Goal: Task Accomplishment & Management: Complete application form

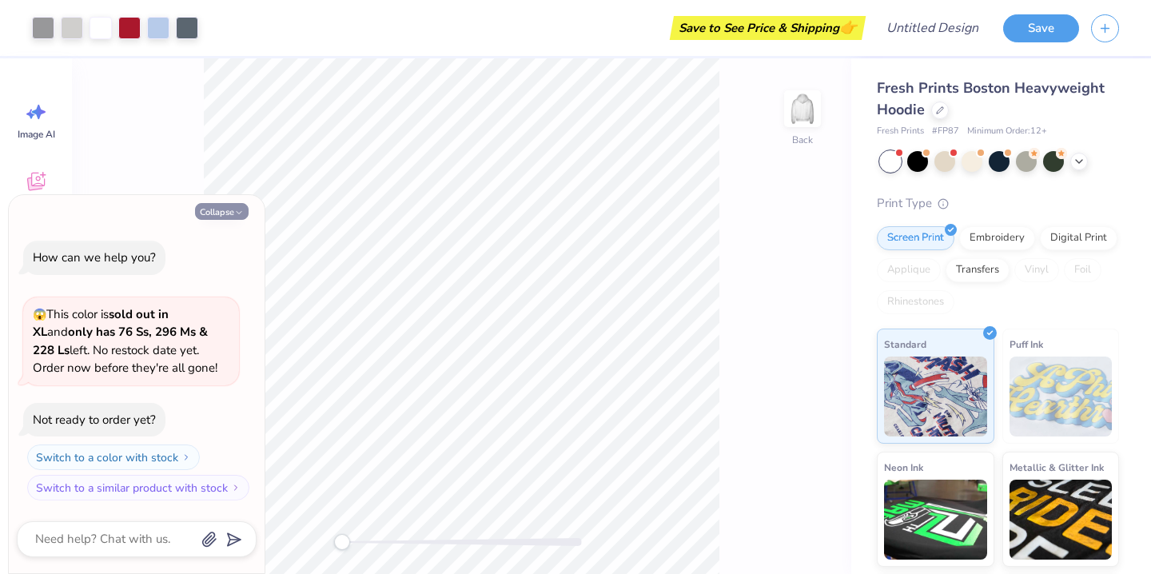
click at [235, 211] on icon "button" at bounding box center [239, 213] width 10 height 10
type textarea "x"
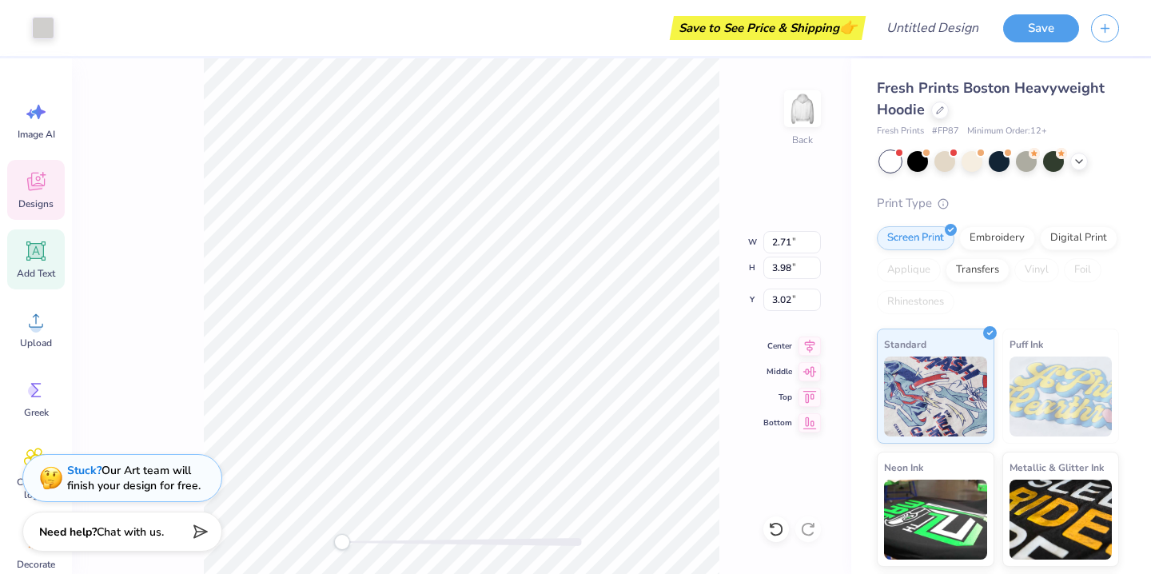
click at [29, 263] on div "Add Text" at bounding box center [36, 259] width 58 height 60
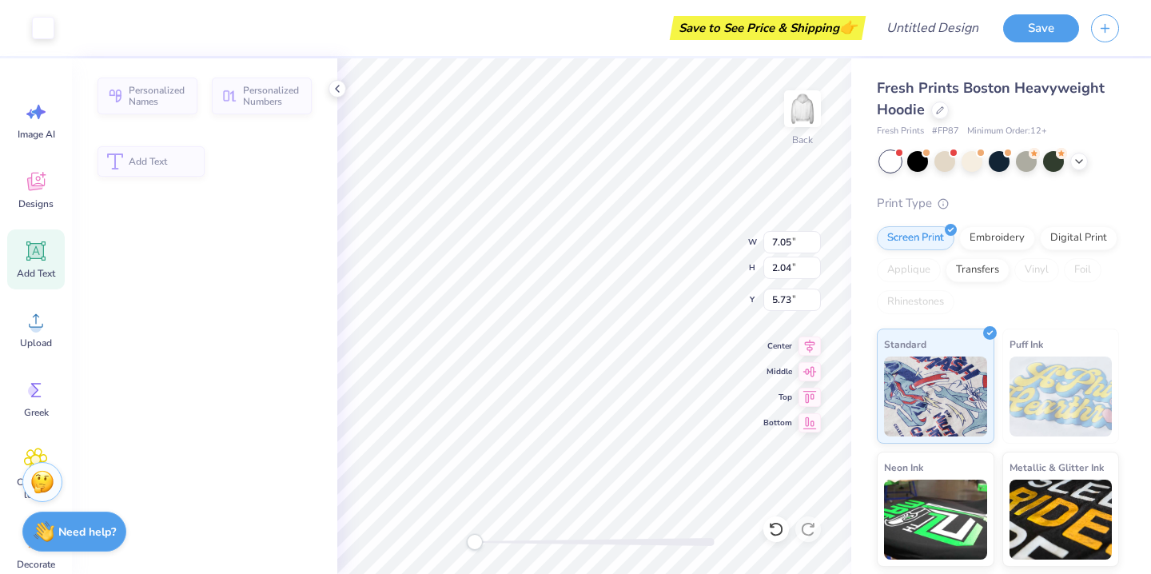
type input "7.05"
type input "2.04"
type input "5.73"
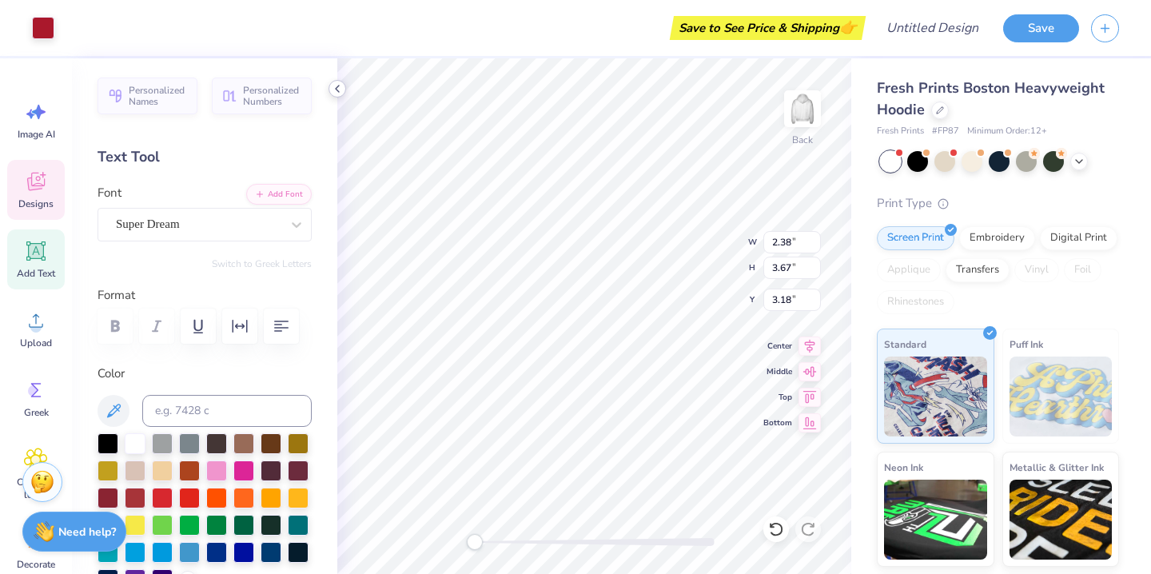
click at [339, 94] on icon at bounding box center [337, 88] width 13 height 13
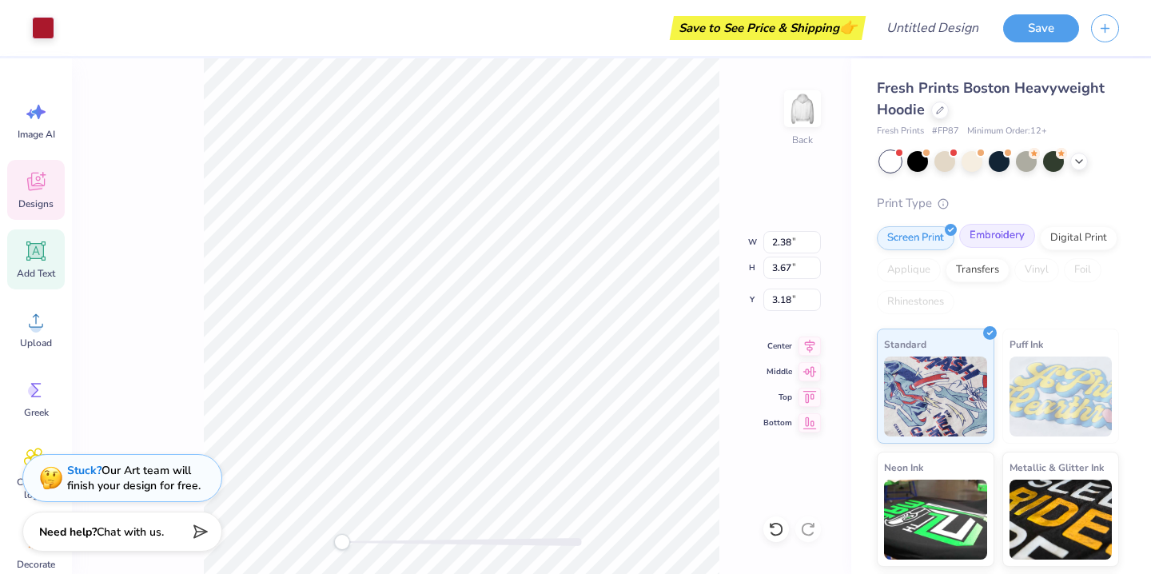
click at [1003, 235] on div "Embroidery" at bounding box center [997, 236] width 76 height 24
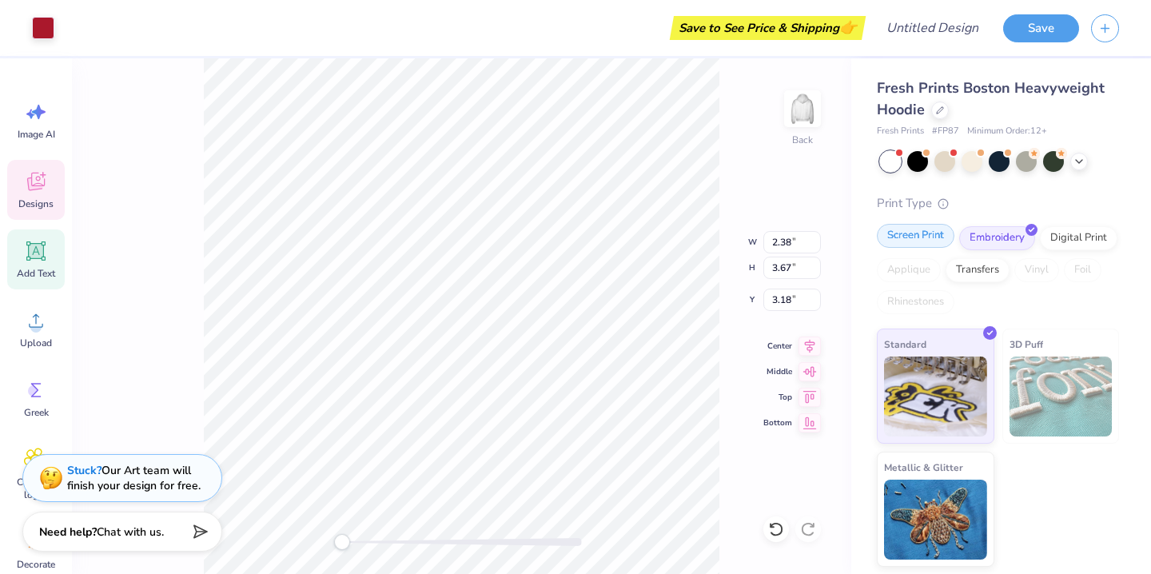
click at [927, 232] on div "Screen Print" at bounding box center [916, 236] width 78 height 24
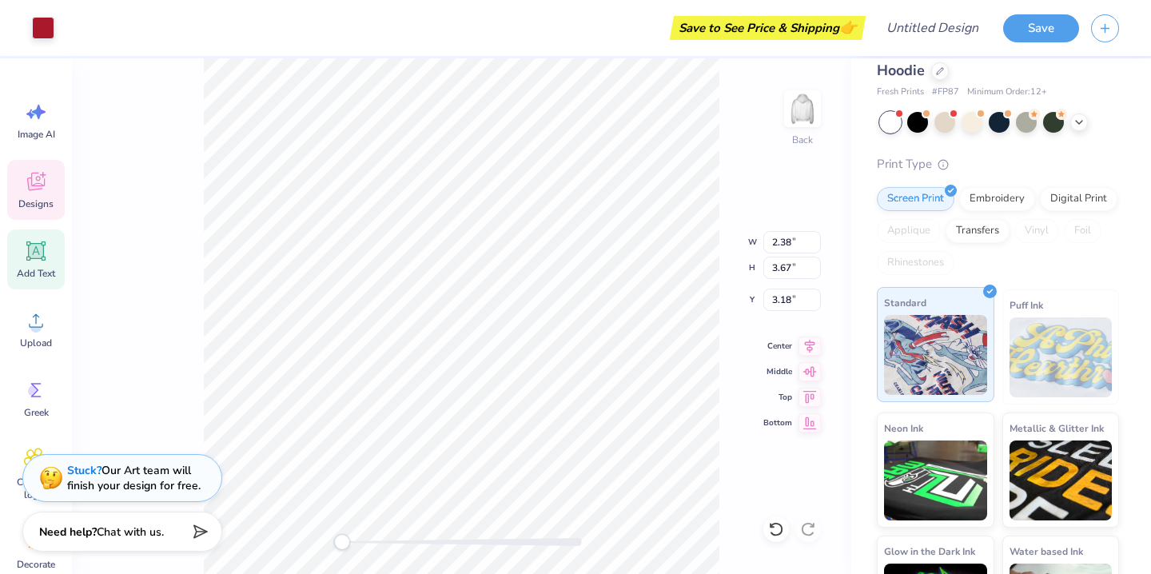
scroll to position [116, 0]
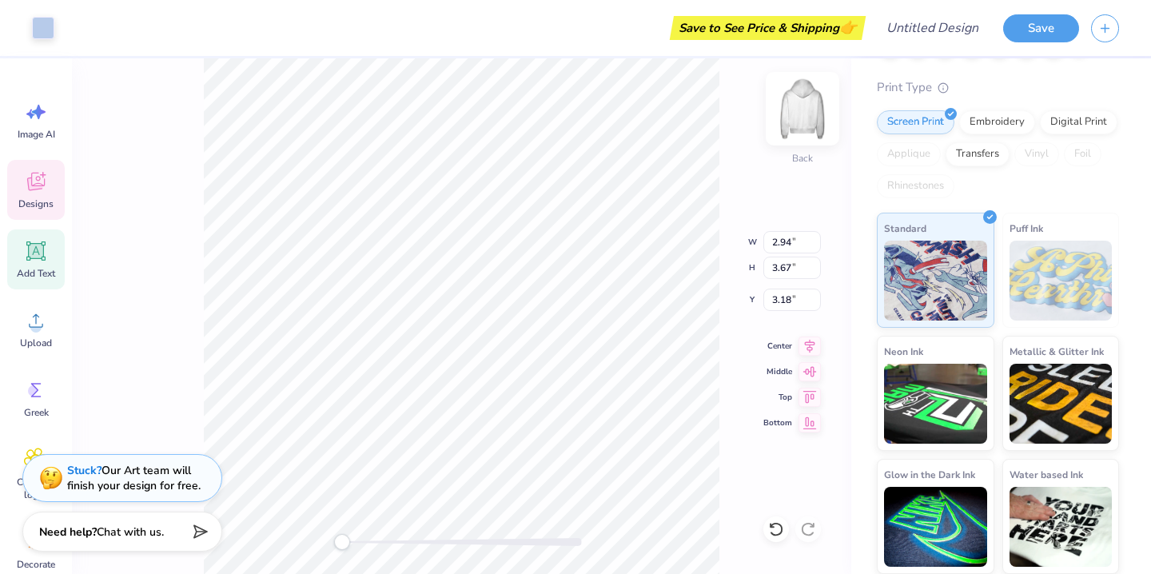
type input "2.69"
type input "3.98"
type input "3.02"
type input "2.71"
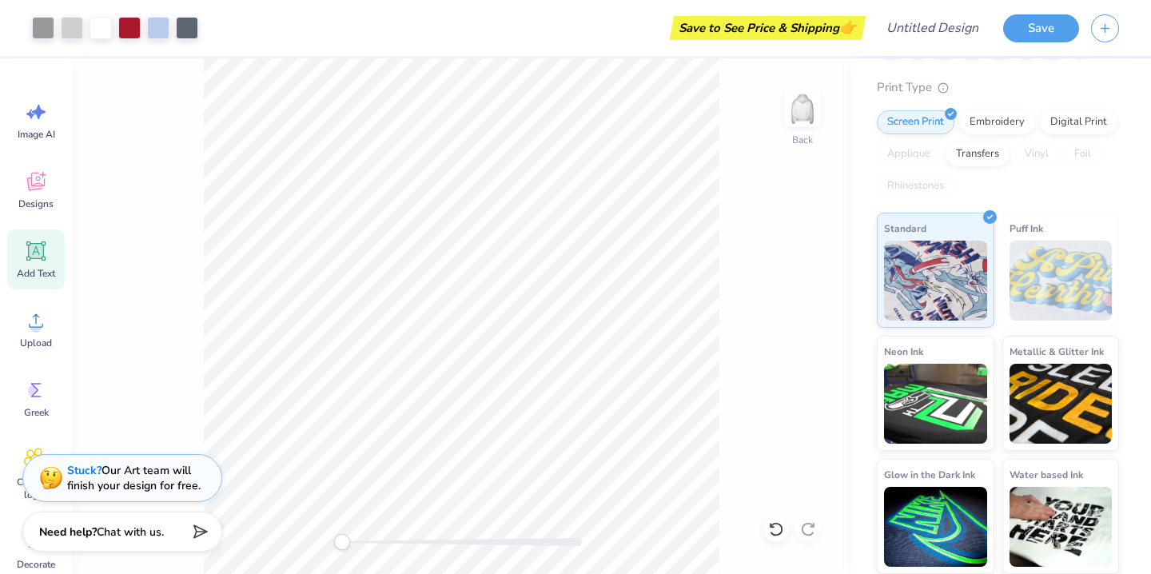
click at [726, 382] on div "Back" at bounding box center [461, 316] width 779 height 516
click at [40, 200] on span "Designs" at bounding box center [35, 203] width 35 height 13
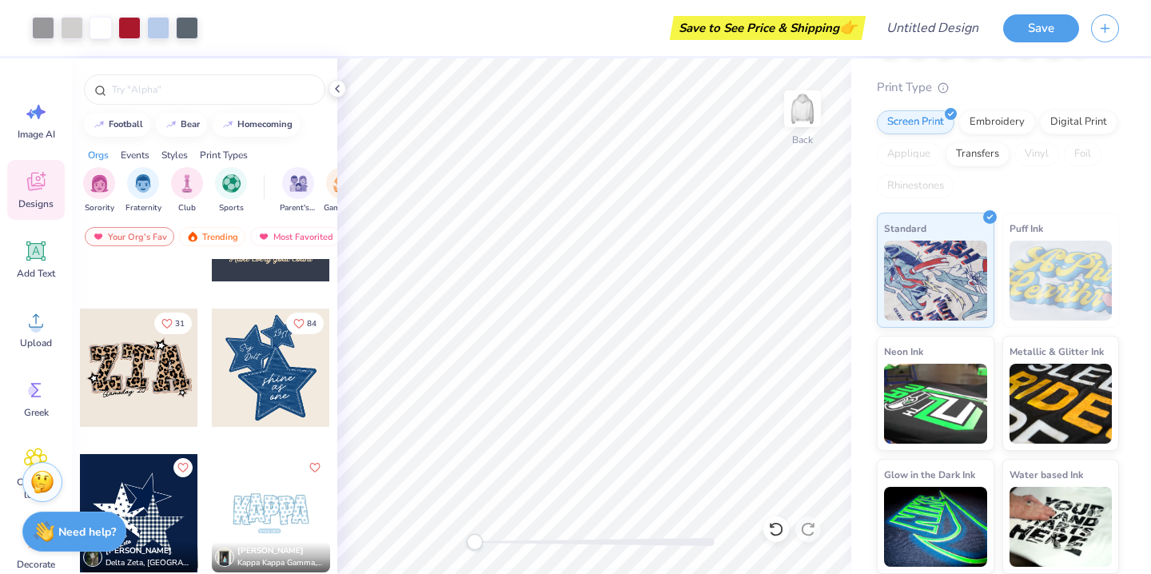
scroll to position [1373, 0]
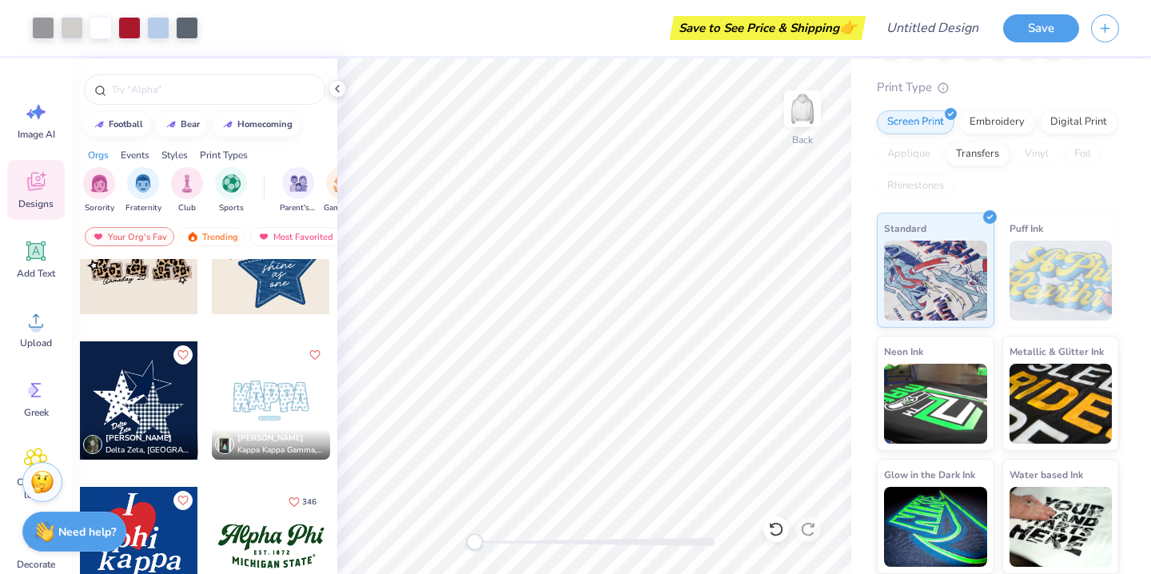
click at [190, 105] on div at bounding box center [204, 85] width 265 height 54
click at [188, 98] on div at bounding box center [204, 89] width 241 height 30
click at [85, 79] on div at bounding box center [204, 85] width 265 height 54
click at [105, 82] on div at bounding box center [100, 88] width 12 height 12
click at [106, 86] on div at bounding box center [204, 89] width 241 height 30
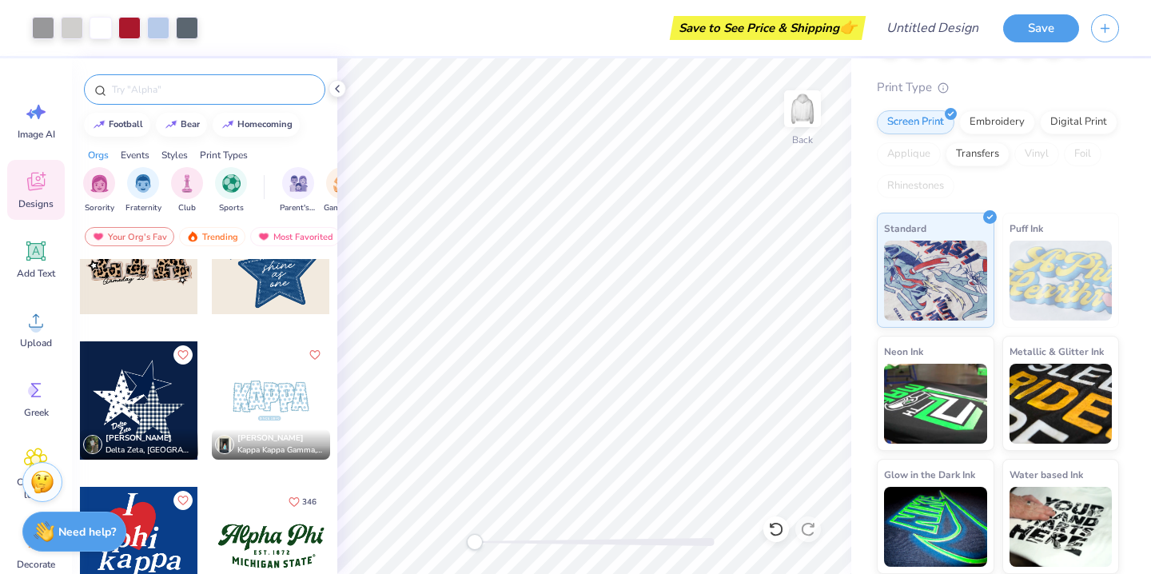
click at [96, 93] on circle at bounding box center [100, 90] width 8 height 8
click at [154, 90] on input "text" at bounding box center [212, 90] width 205 height 16
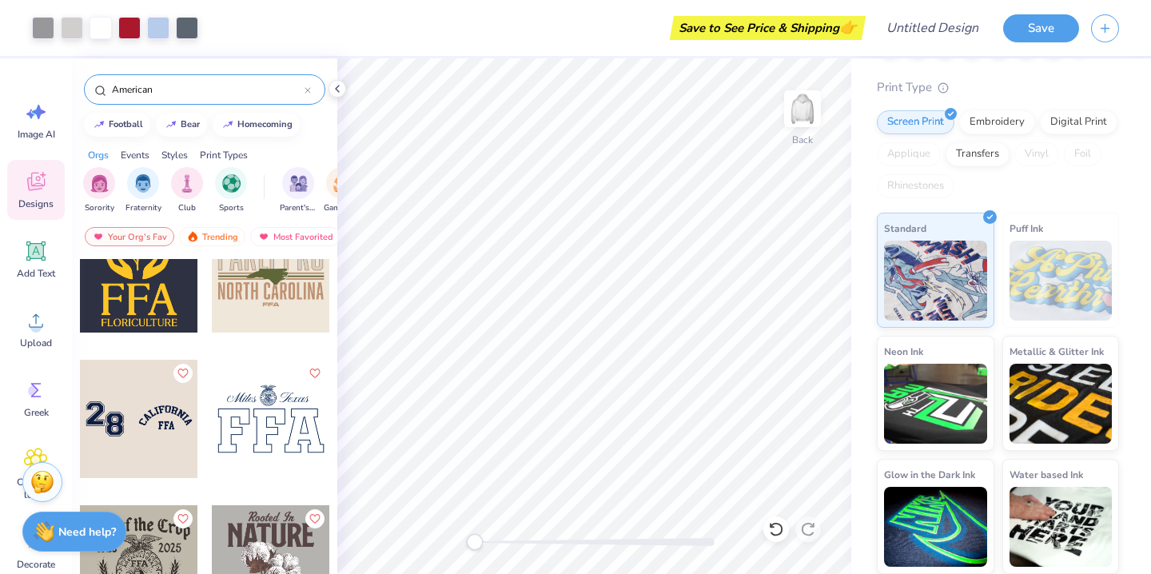
scroll to position [4340, 0]
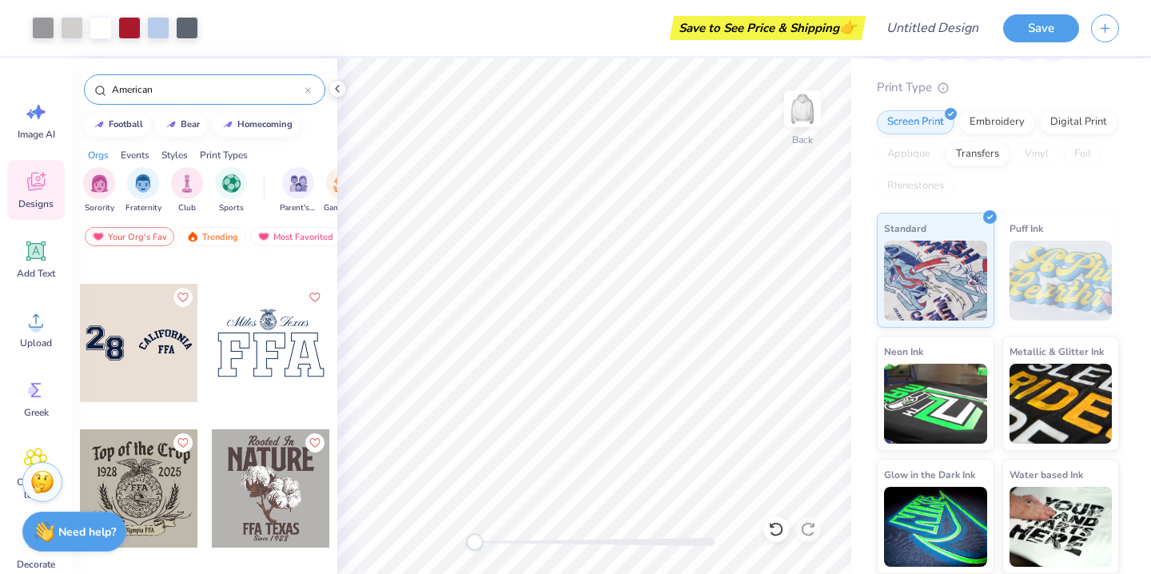
type input "American"
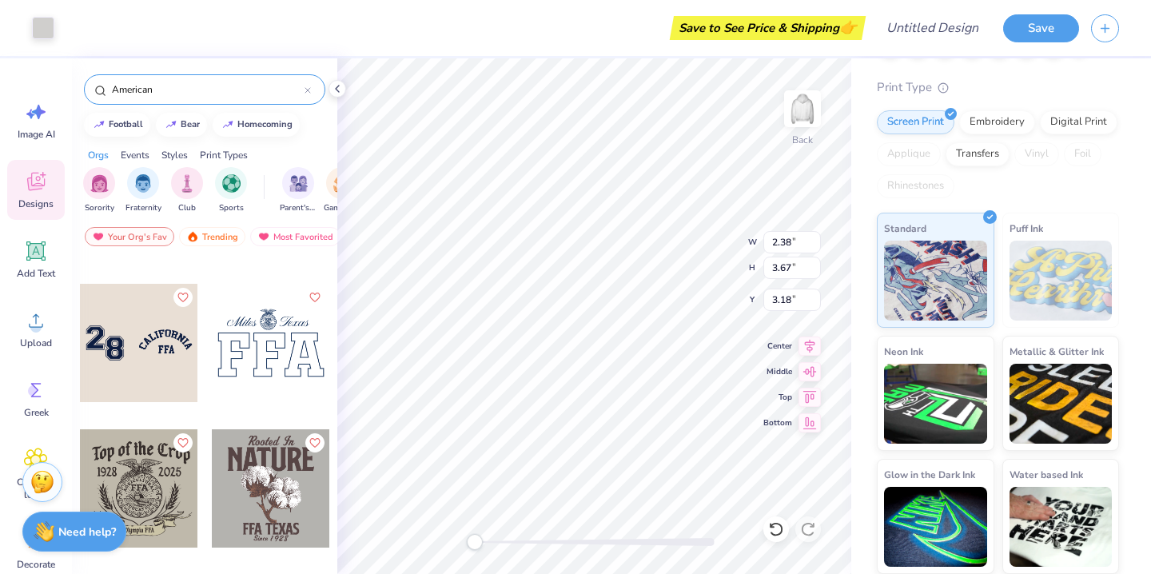
type input "2.71"
type input "3.98"
type input "3.02"
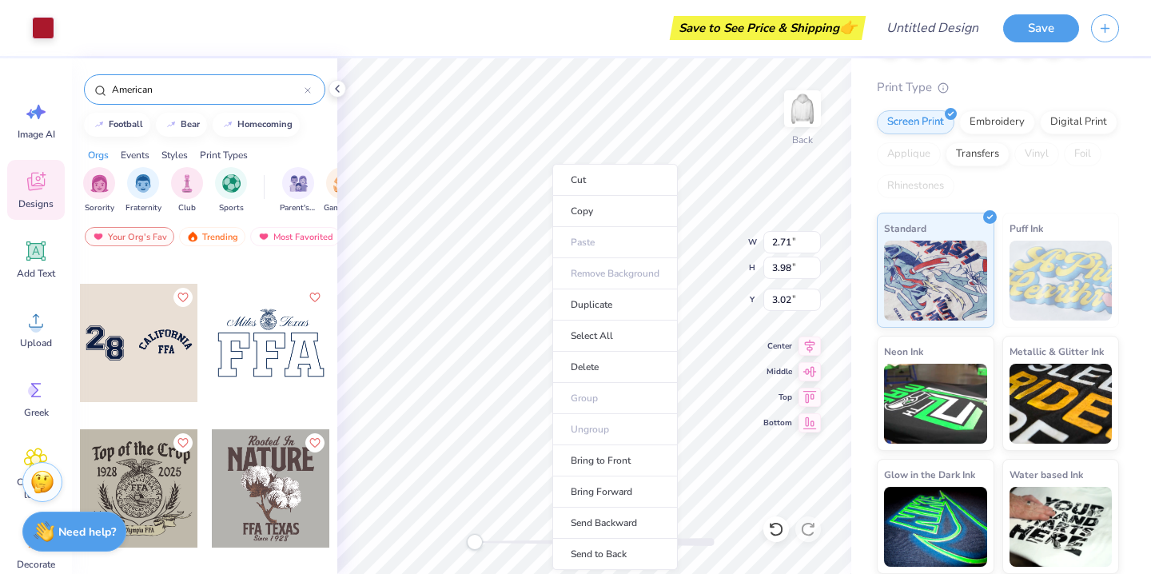
type input "2.38"
type input "3.67"
type input "3.18"
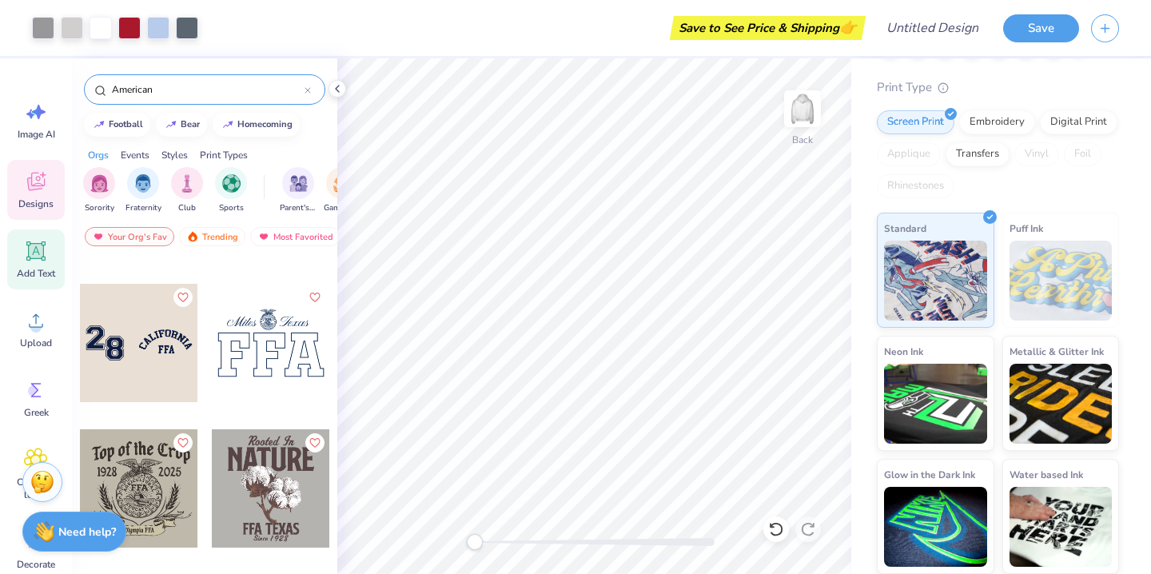
click at [34, 249] on icon at bounding box center [35, 250] width 19 height 19
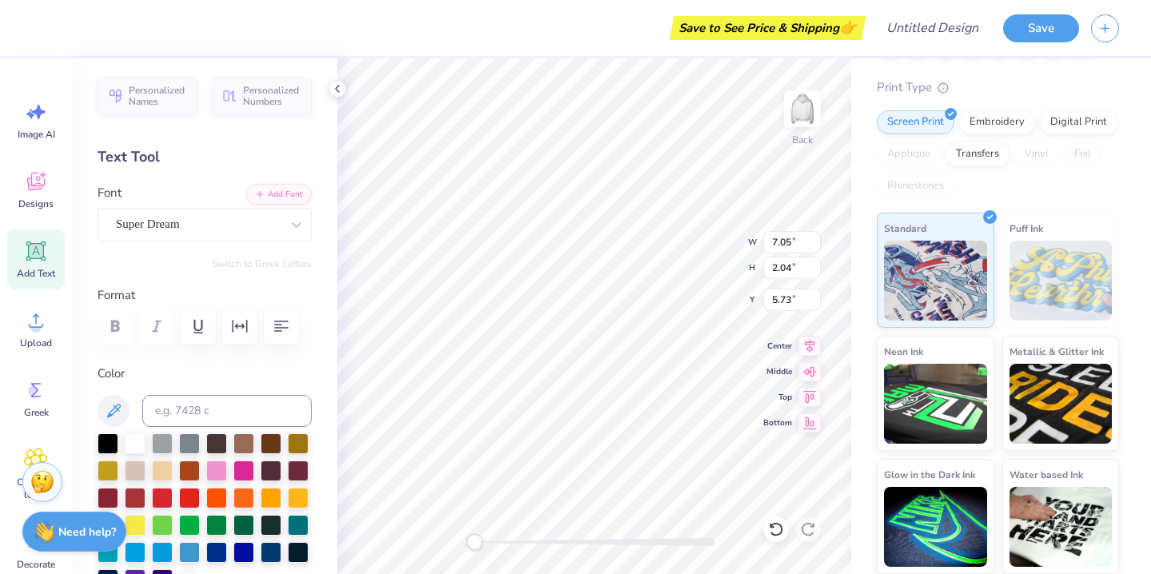
type textarea "A"
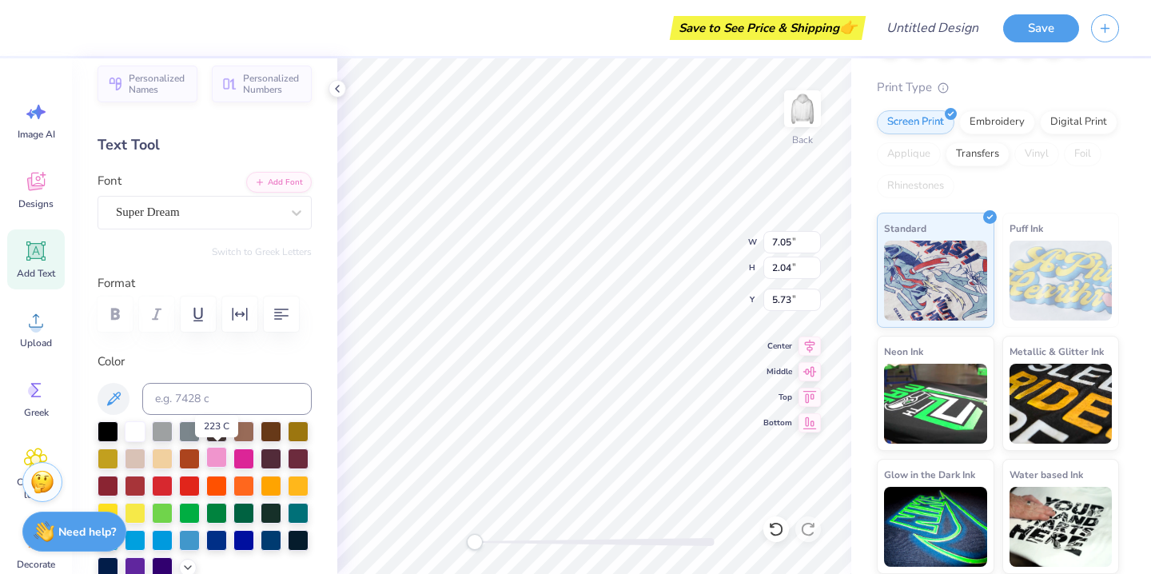
scroll to position [12, 0]
type textarea "M"
click at [165, 483] on div at bounding box center [162, 484] width 21 height 21
click at [43, 181] on icon at bounding box center [36, 181] width 24 height 24
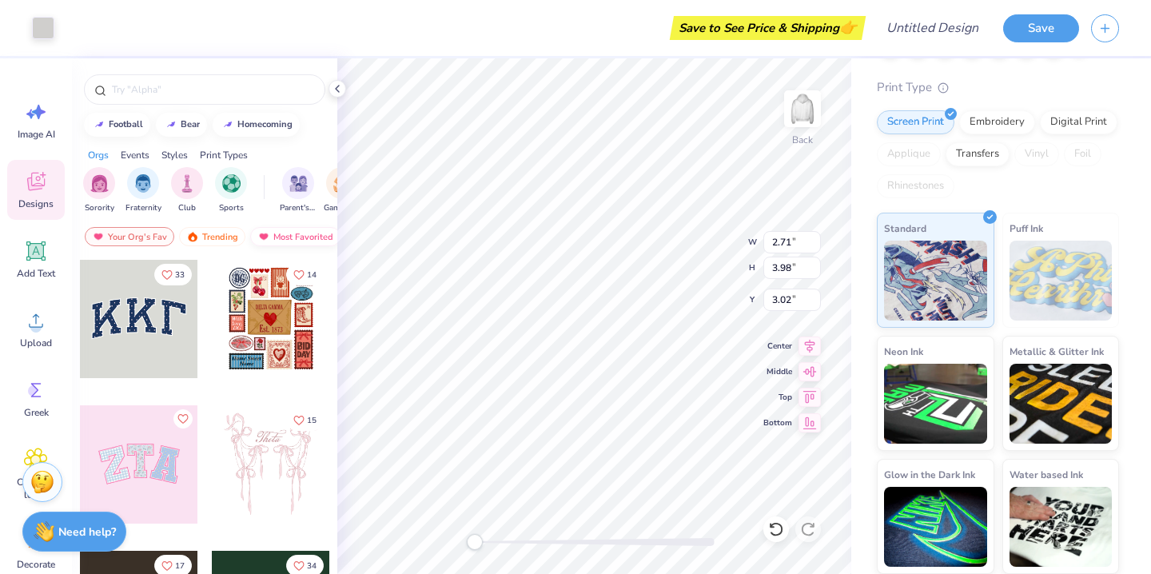
type input "2.71"
type input "3.98"
type input "3.02"
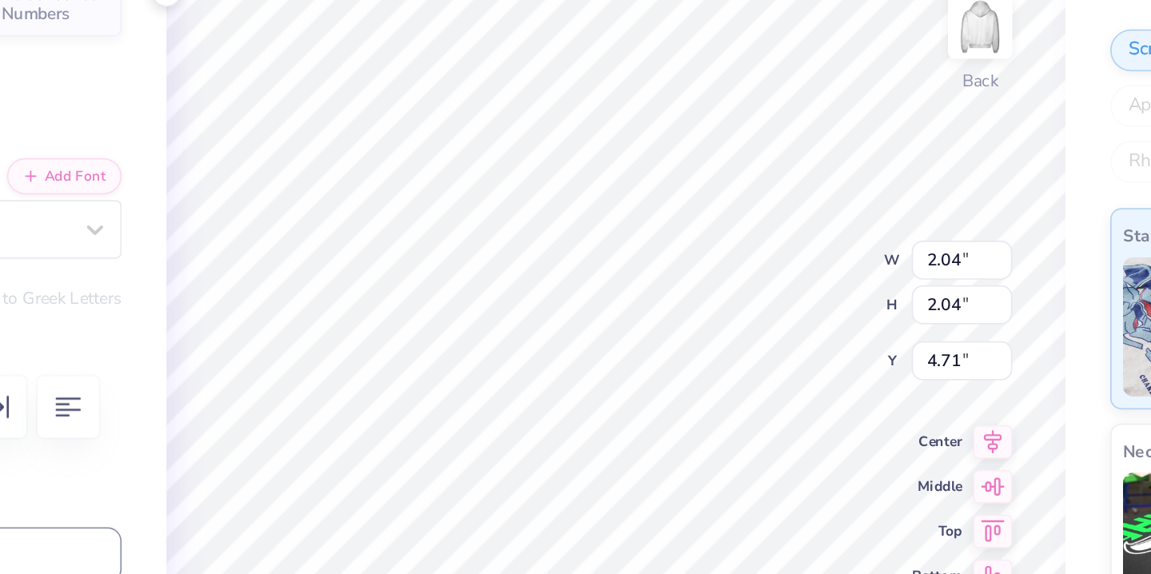
type input "2.38"
type input "3.67"
type input "3.18"
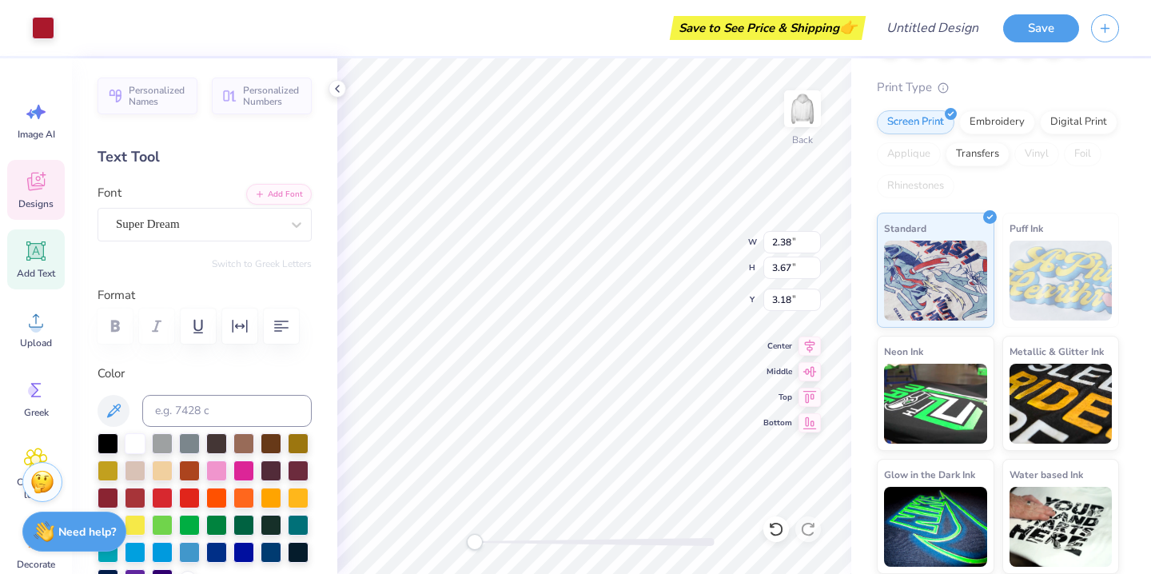
type input "2.04"
type input "4.71"
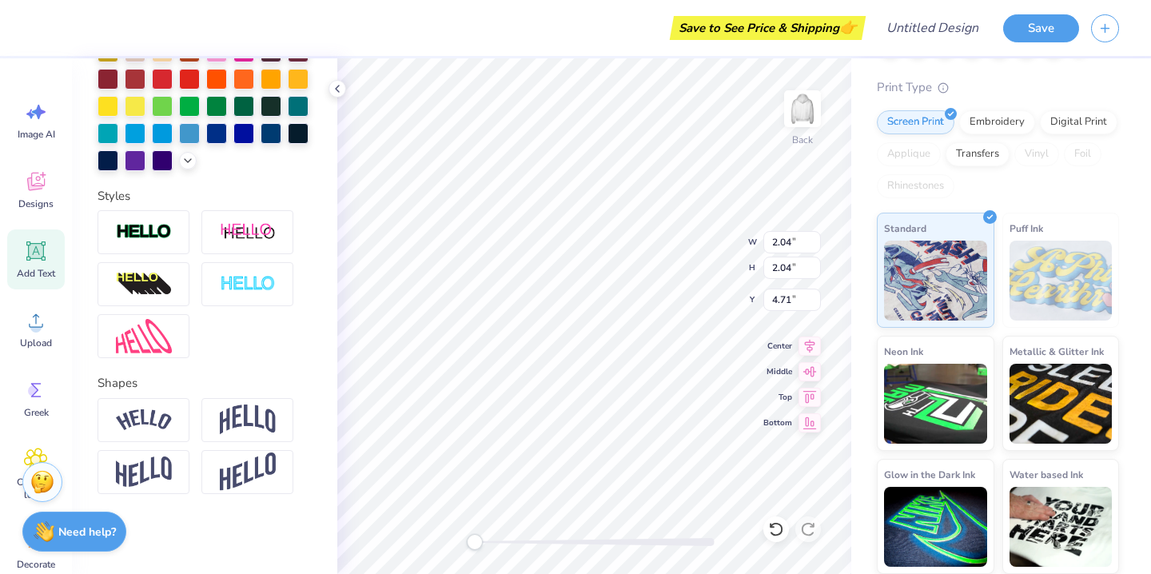
scroll to position [0, 0]
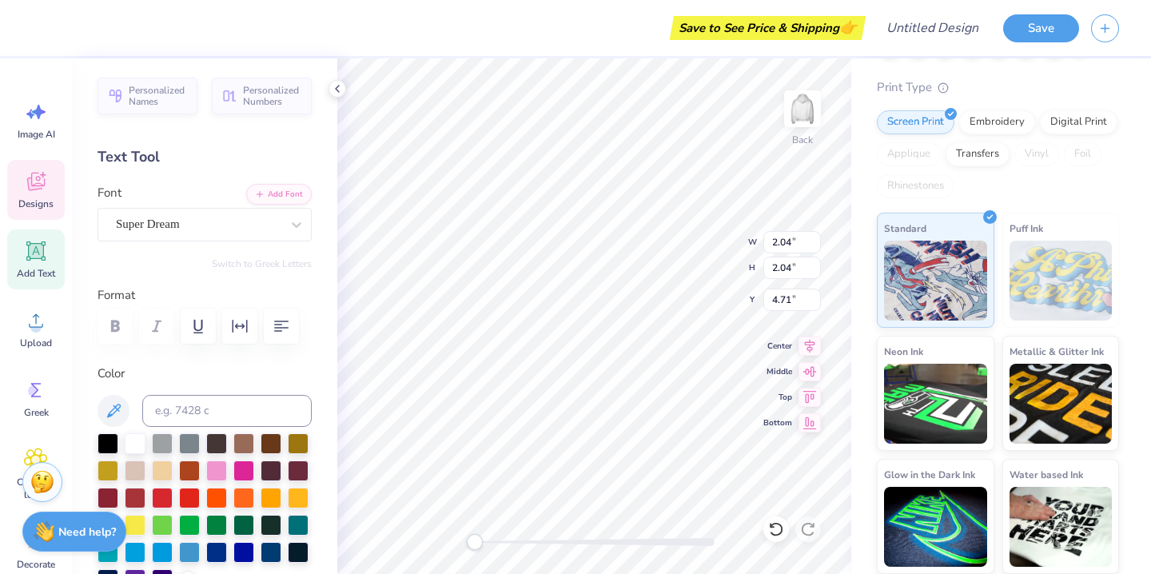
click at [37, 168] on div "Designs" at bounding box center [36, 190] width 58 height 60
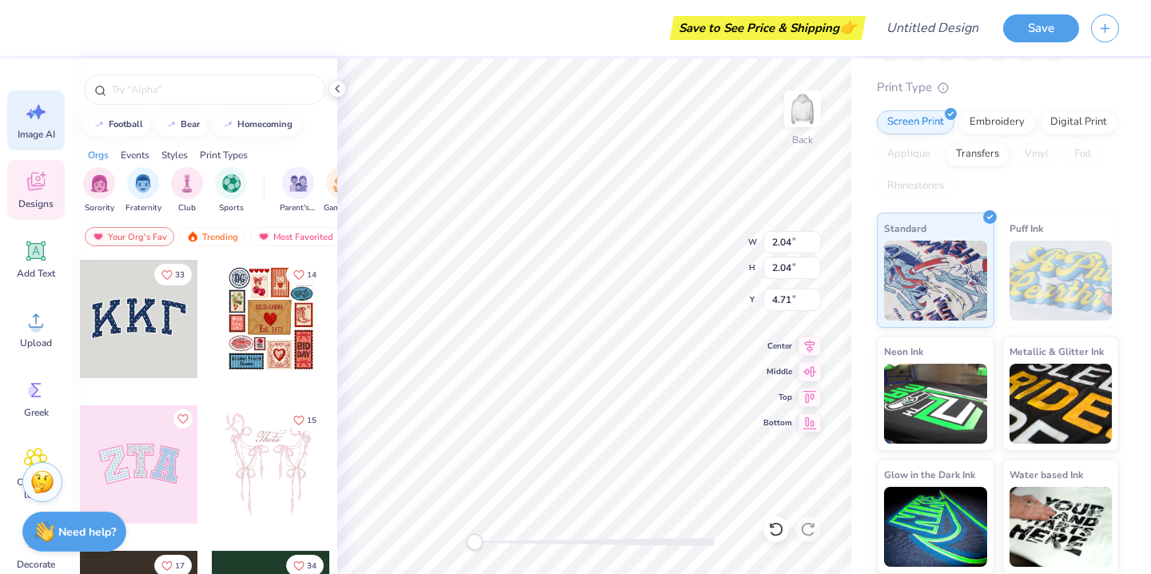
click at [37, 117] on icon at bounding box center [36, 112] width 24 height 24
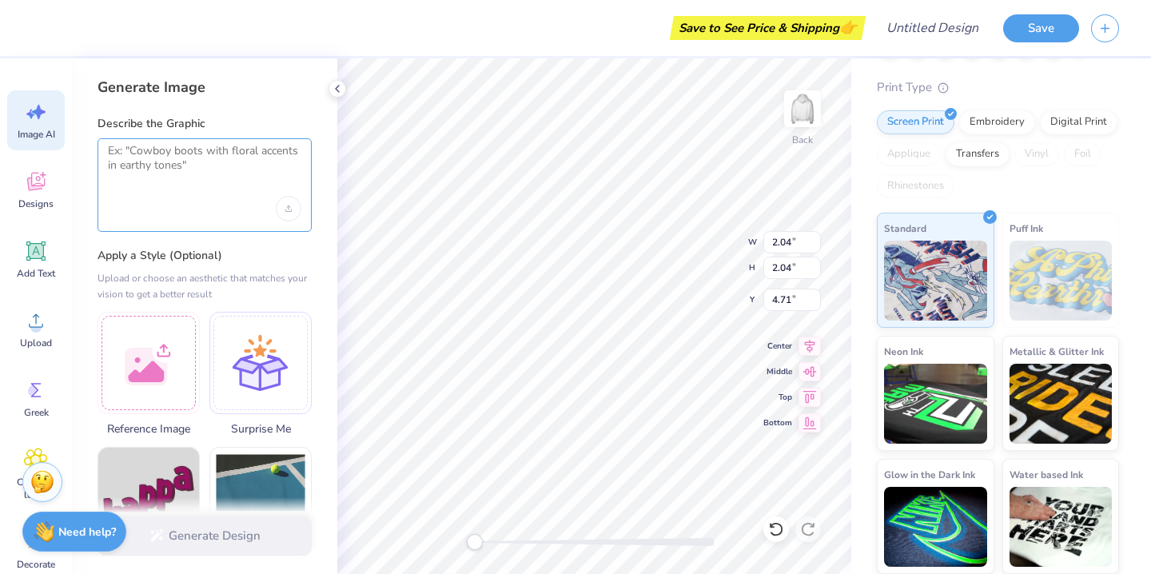
click at [189, 167] on textarea at bounding box center [204, 164] width 193 height 40
type textarea "a"
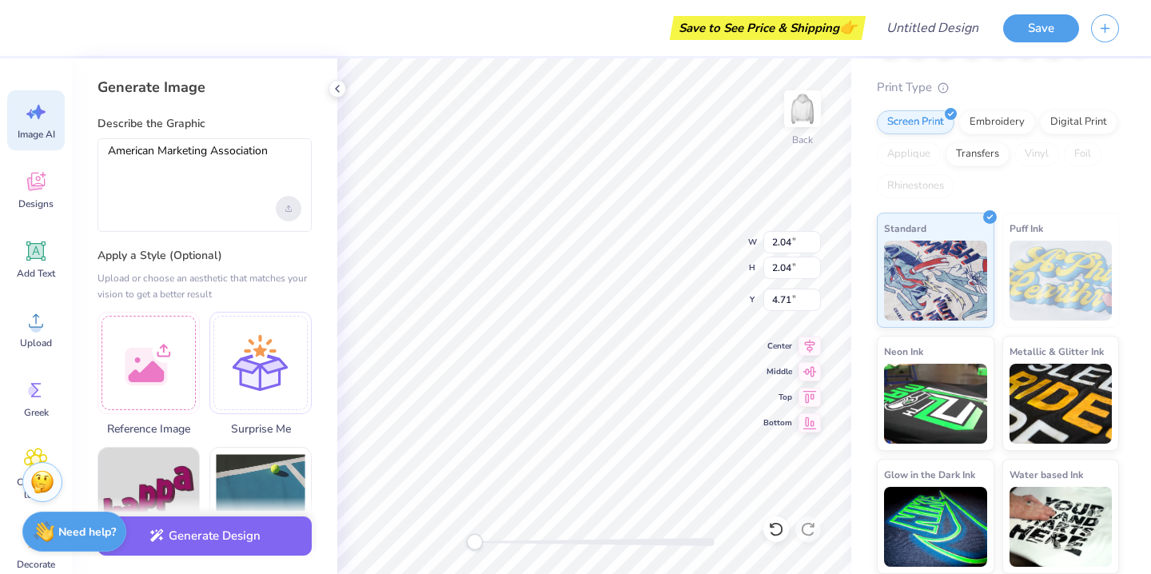
click at [299, 213] on div "Upload image" at bounding box center [289, 209] width 26 height 26
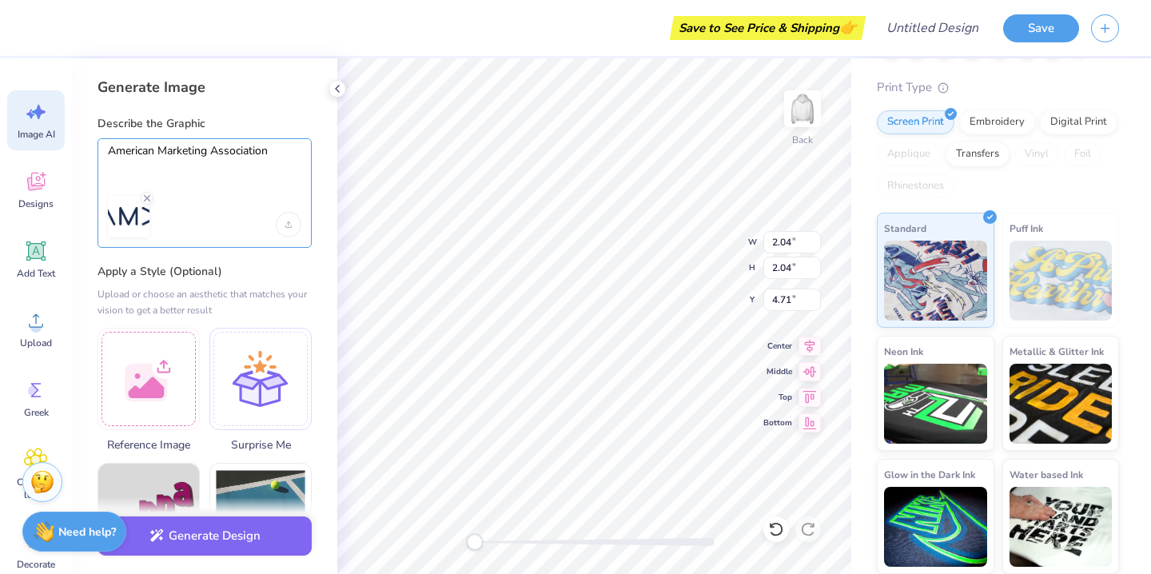
click at [272, 163] on textarea "American Marketing Association" at bounding box center [204, 164] width 193 height 40
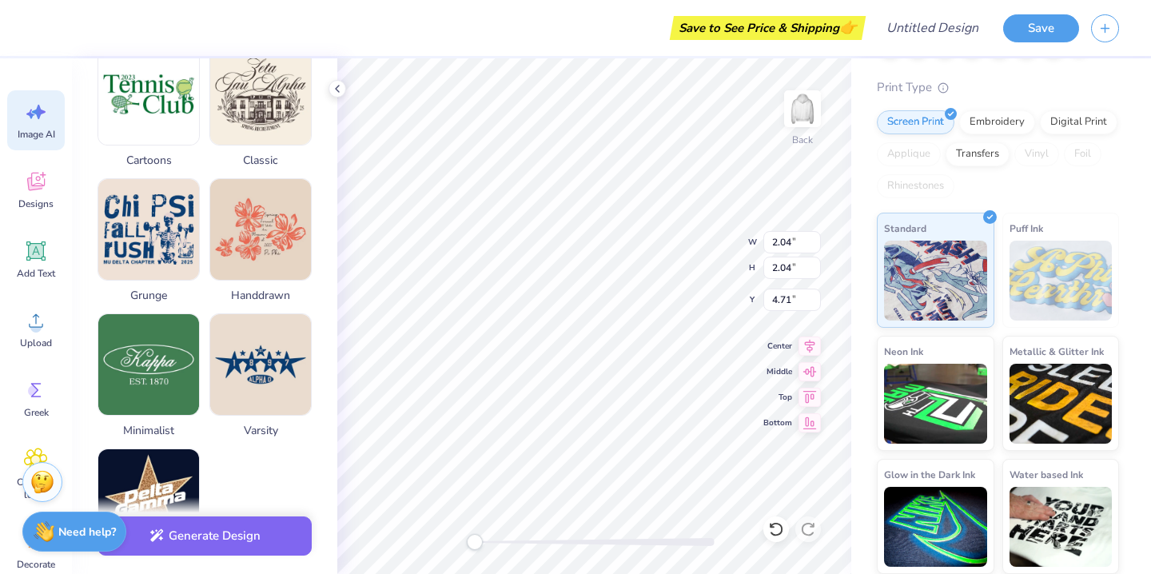
scroll to position [822, 0]
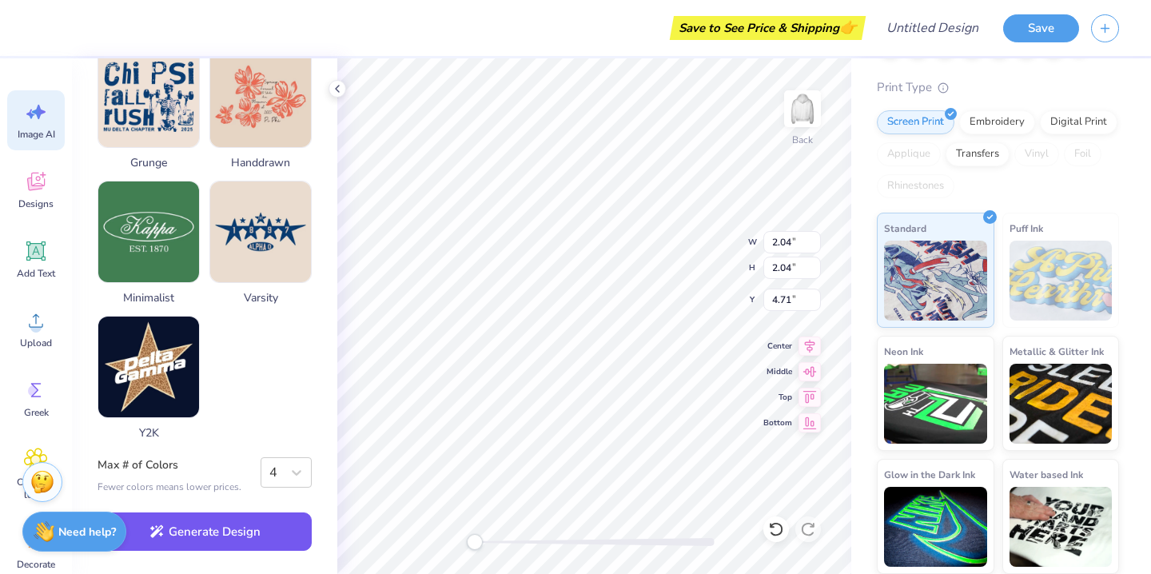
click at [241, 536] on button "Generate Design" at bounding box center [205, 531] width 214 height 39
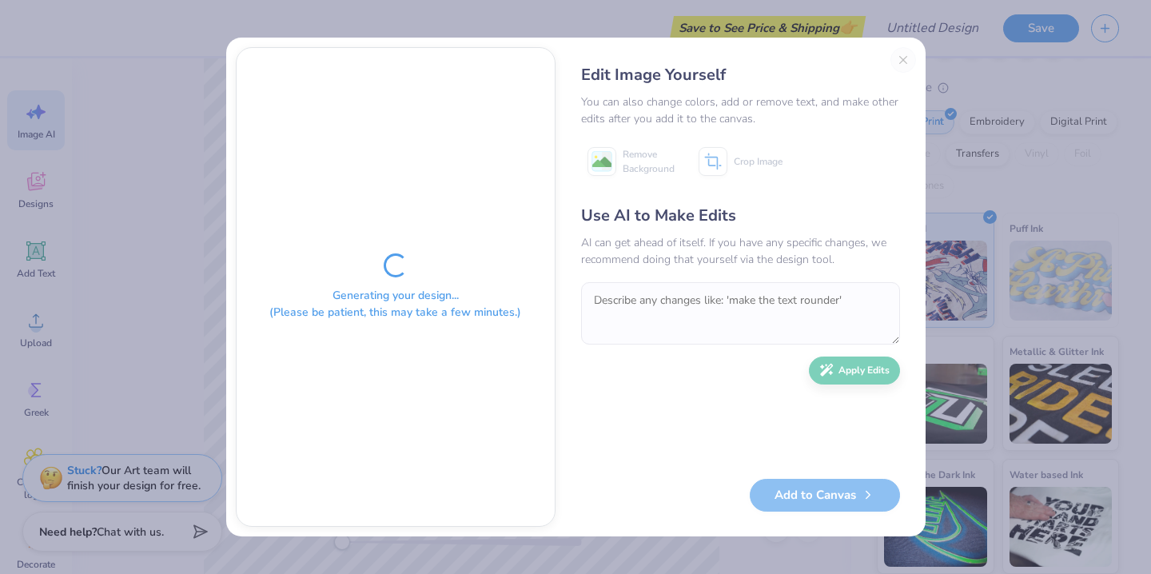
click at [902, 58] on div "Edit Image Yourself You can also change colors, add or remove text, and make ot…" at bounding box center [740, 287] width 351 height 480
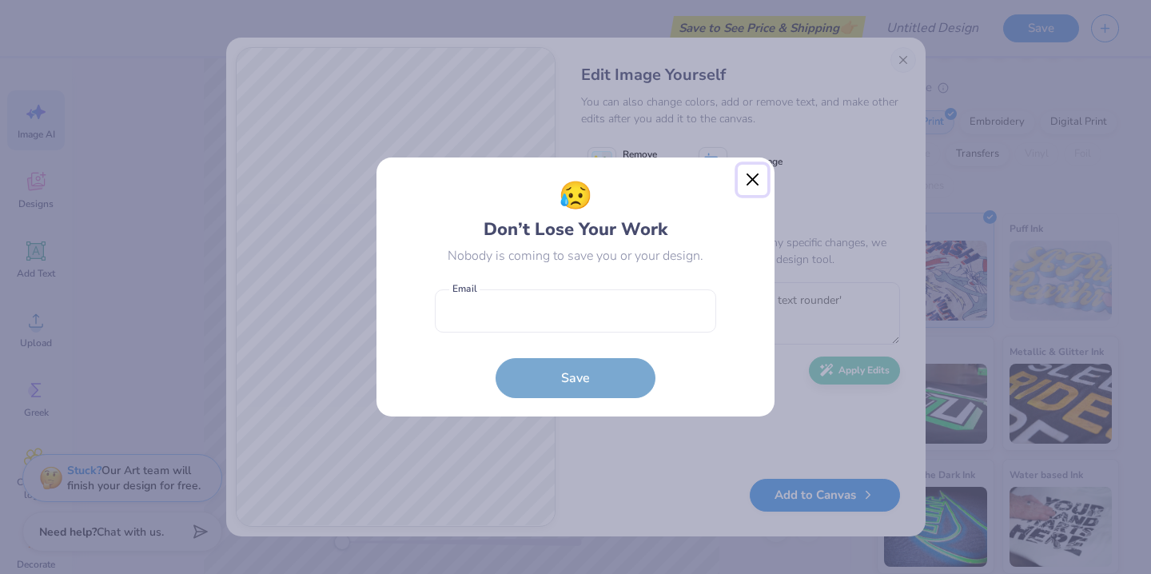
click at [754, 174] on button "Close" at bounding box center [753, 180] width 30 height 30
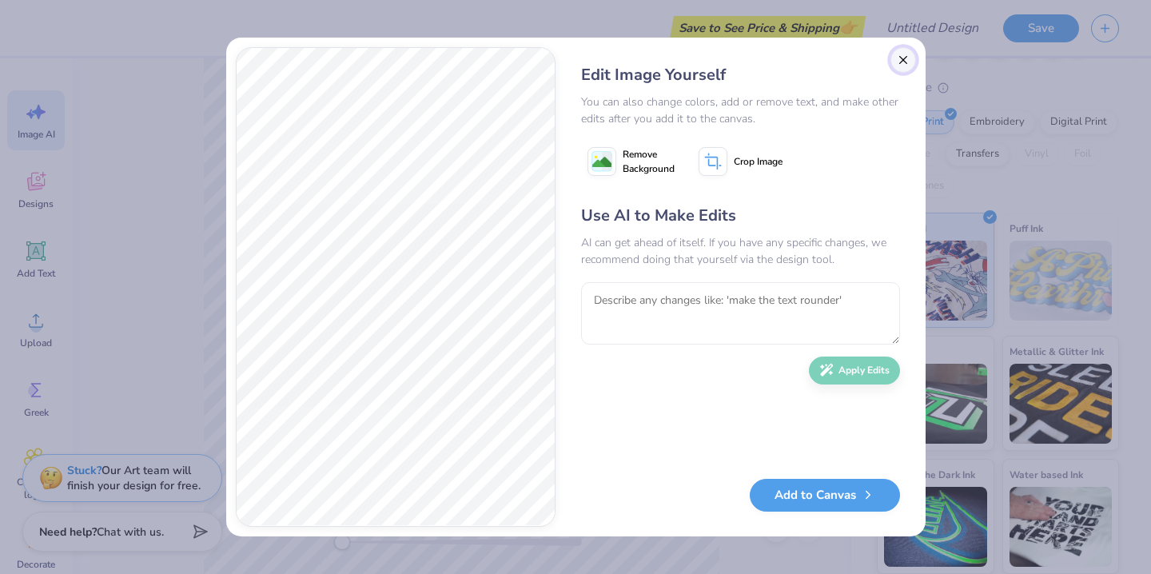
click at [900, 66] on button "Close" at bounding box center [903, 60] width 26 height 26
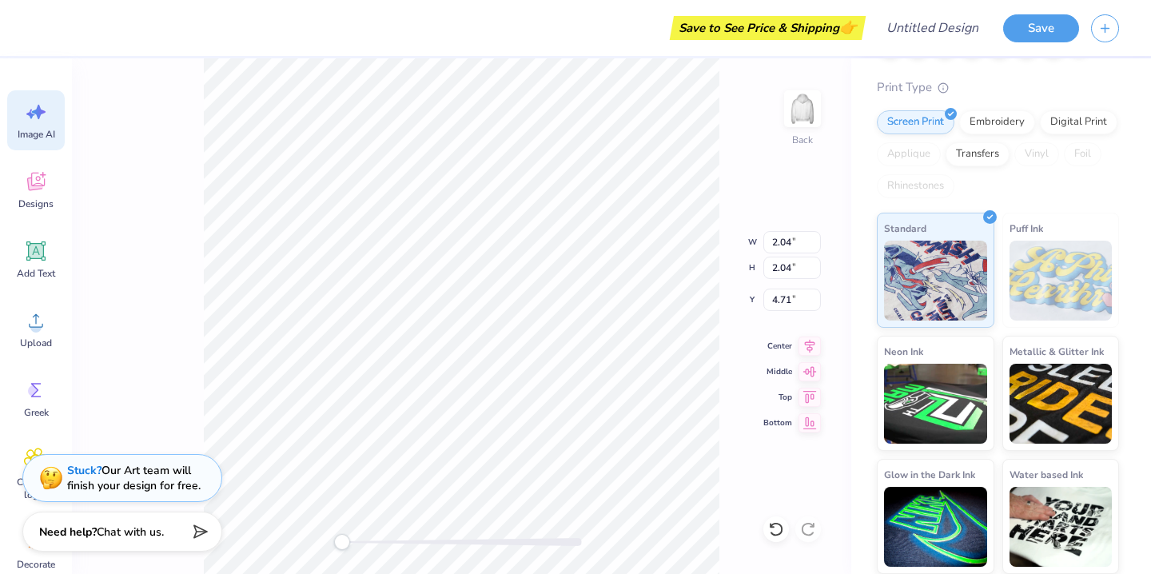
scroll to position [0, 36]
click at [39, 124] on div "Image AI" at bounding box center [36, 120] width 58 height 60
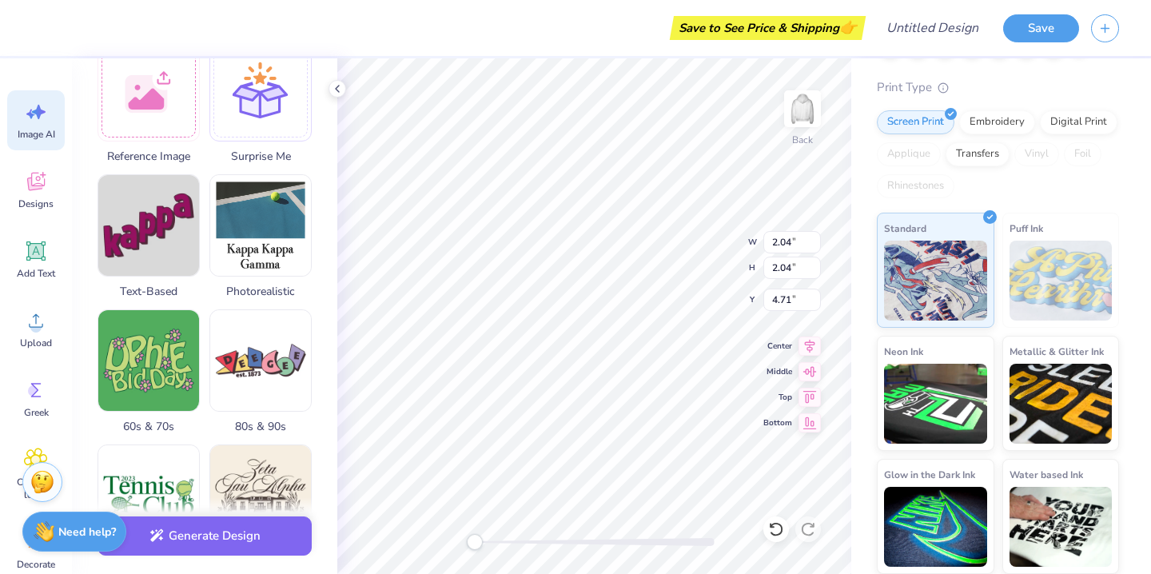
scroll to position [0, 0]
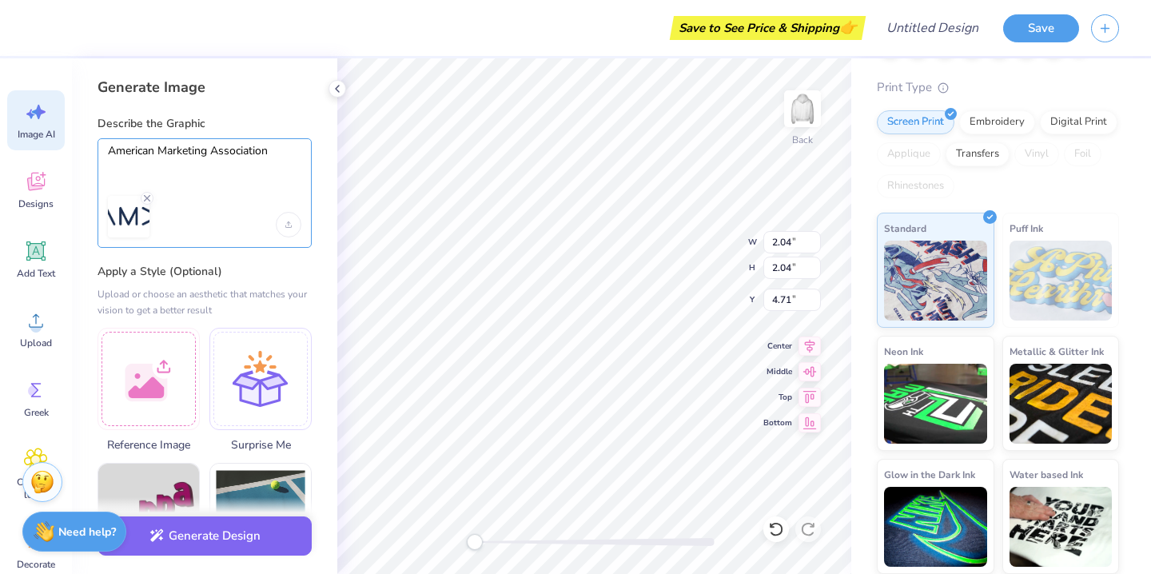
drag, startPoint x: 299, startPoint y: 150, endPoint x: 0, endPoint y: 148, distance: 298.9
click at [0, 148] on div "Save to See Price & Shipping 👉 Design Title Save Image AI Designs Add Text Uplo…" at bounding box center [575, 287] width 1151 height 574
type textarea "use these letters as the"
type input "2.71"
type input "3.98"
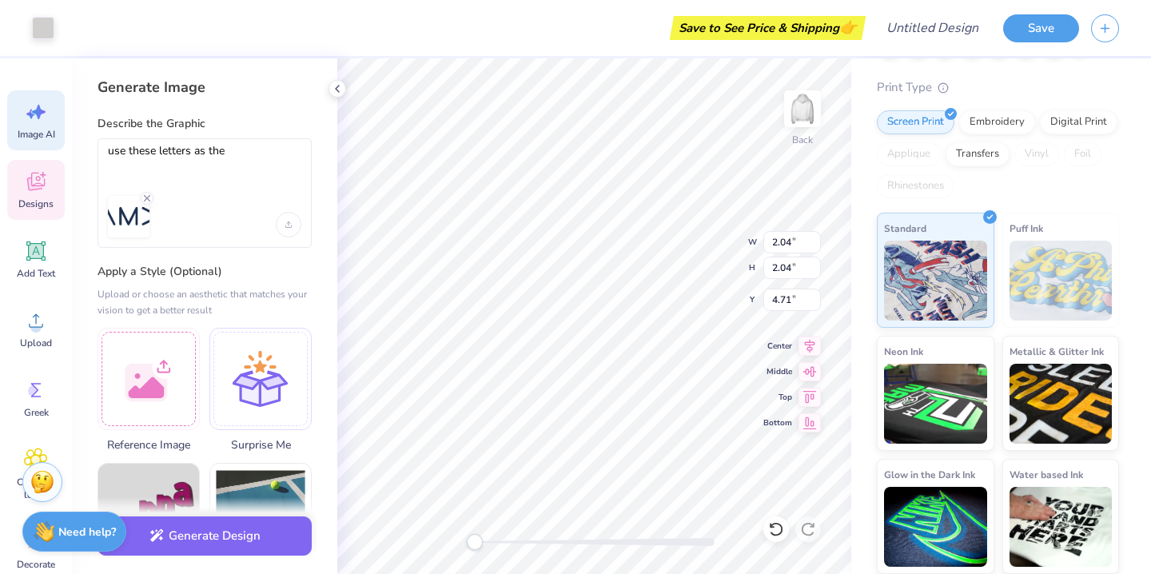
type input "3.02"
type input "2.38"
type input "3.67"
type input "3.18"
type input "2.04"
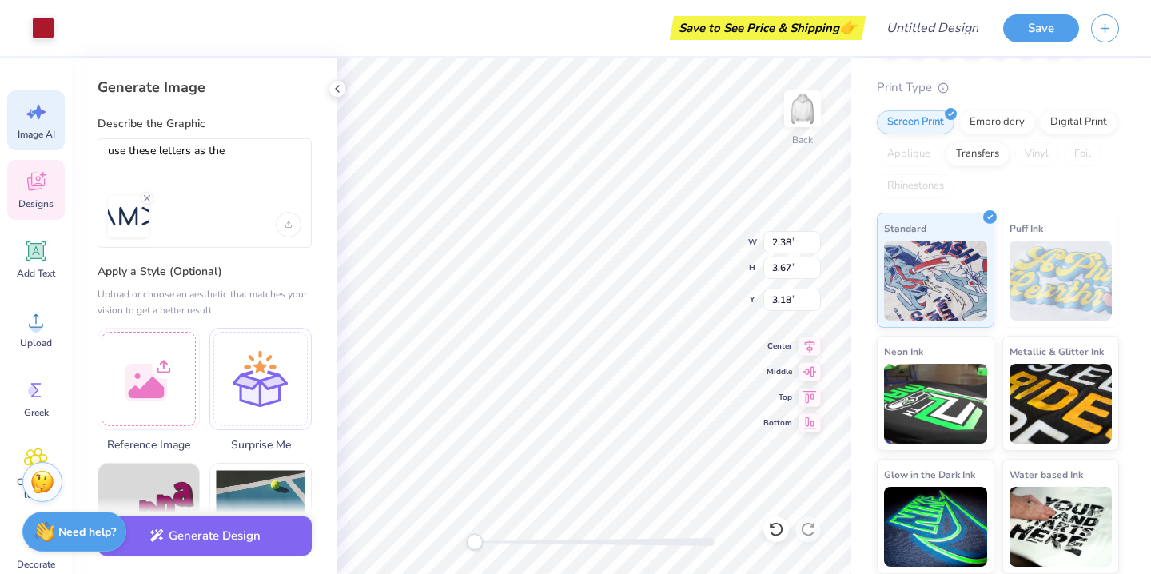
type input "2.04"
type input "10.01"
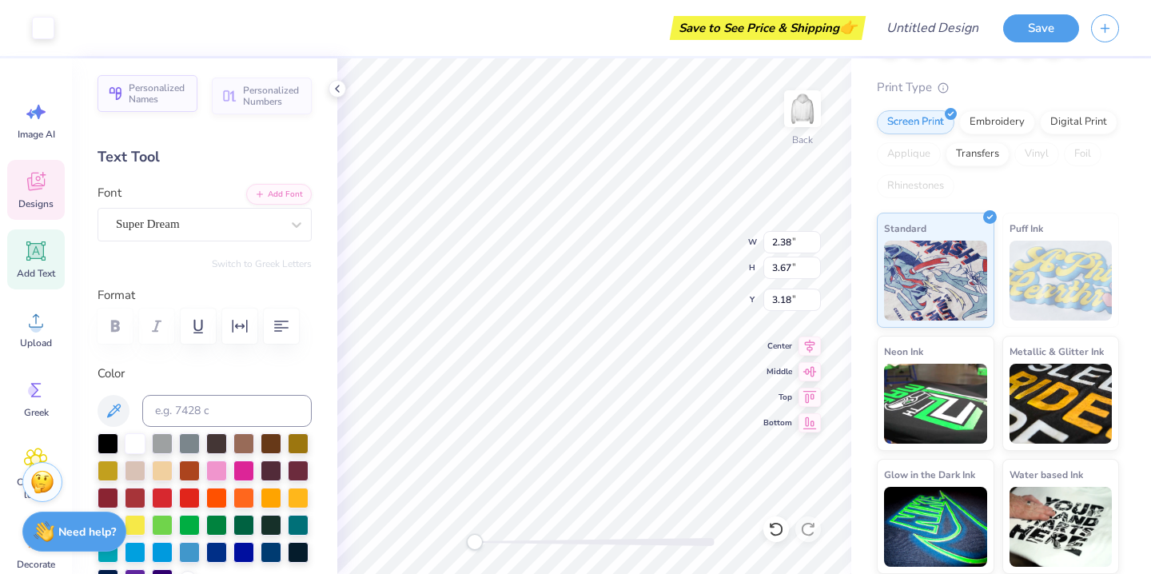
click at [165, 97] on span "Personalized Names" at bounding box center [158, 93] width 59 height 22
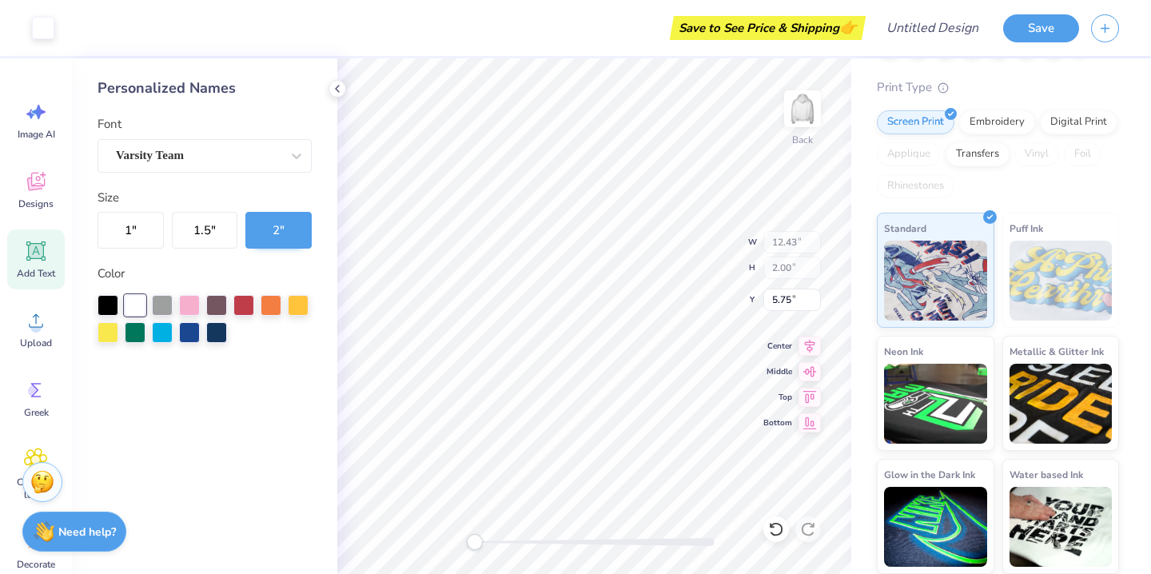
type input "12.43"
type input "2.00"
type input "5.75"
click at [338, 89] on icon at bounding box center [337, 88] width 13 height 13
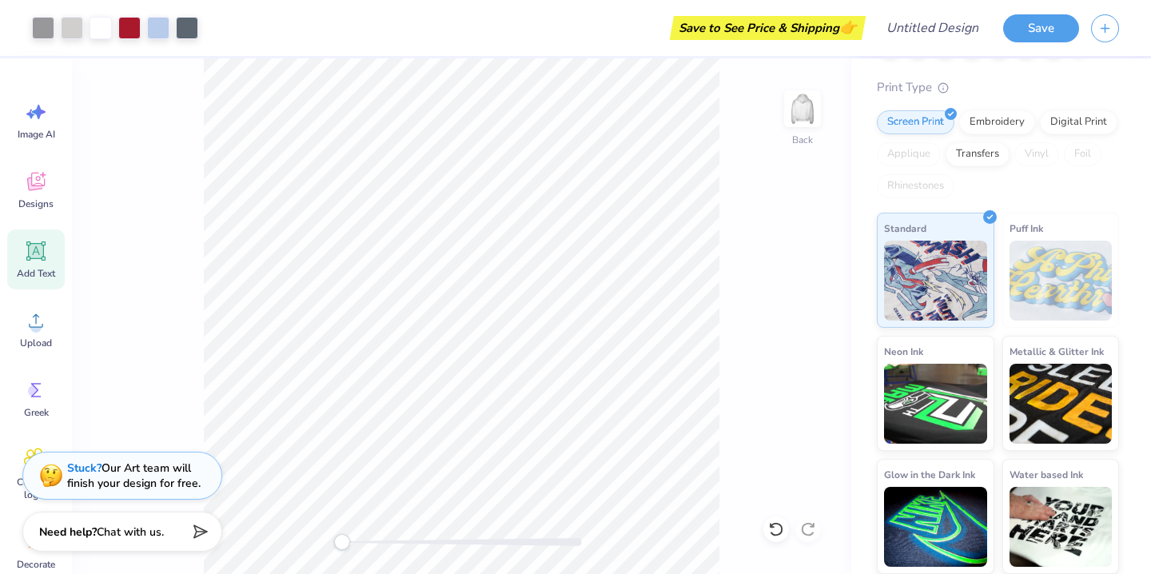
click at [92, 477] on div "Stuck? Our Art team will finish your design for free." at bounding box center [133, 475] width 133 height 30
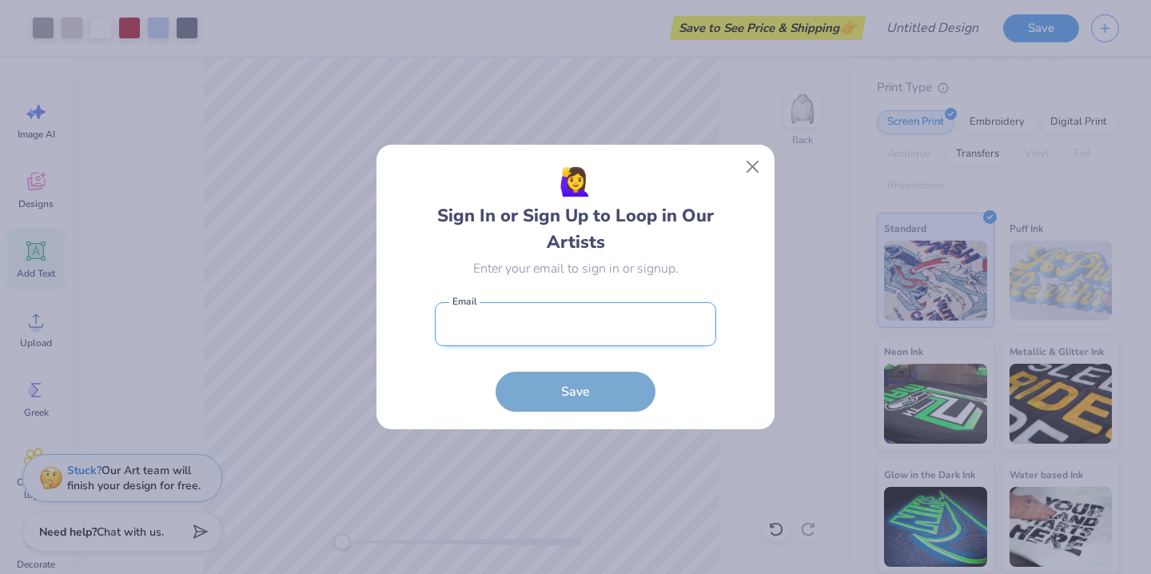
click at [538, 319] on input "email" at bounding box center [575, 324] width 281 height 44
type input "[EMAIL_ADDRESS][DOMAIN_NAME]"
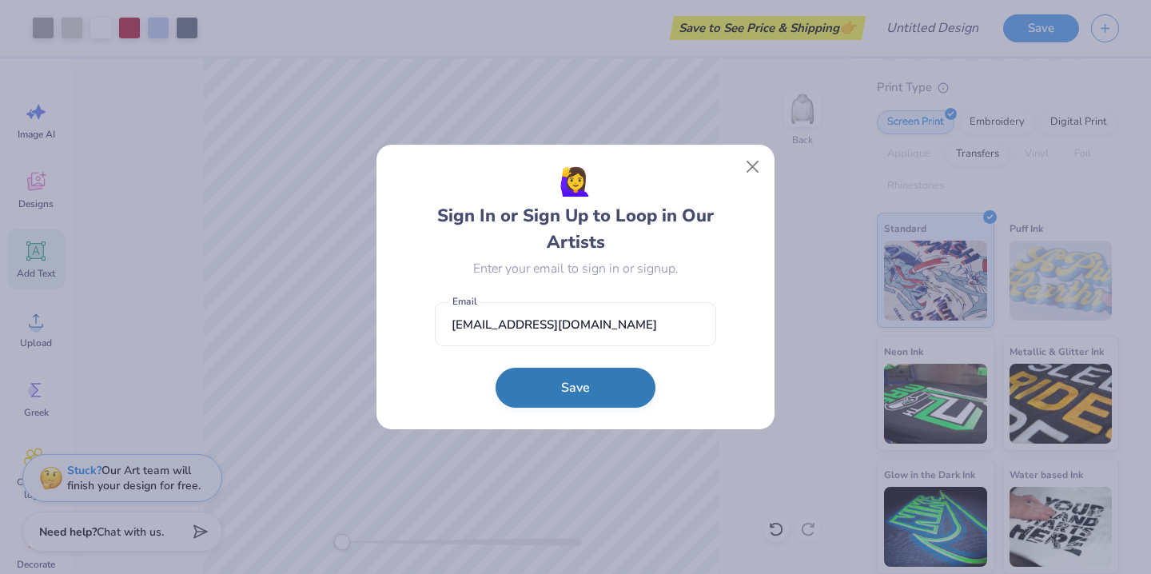
click at [564, 392] on button "Save" at bounding box center [576, 388] width 160 height 40
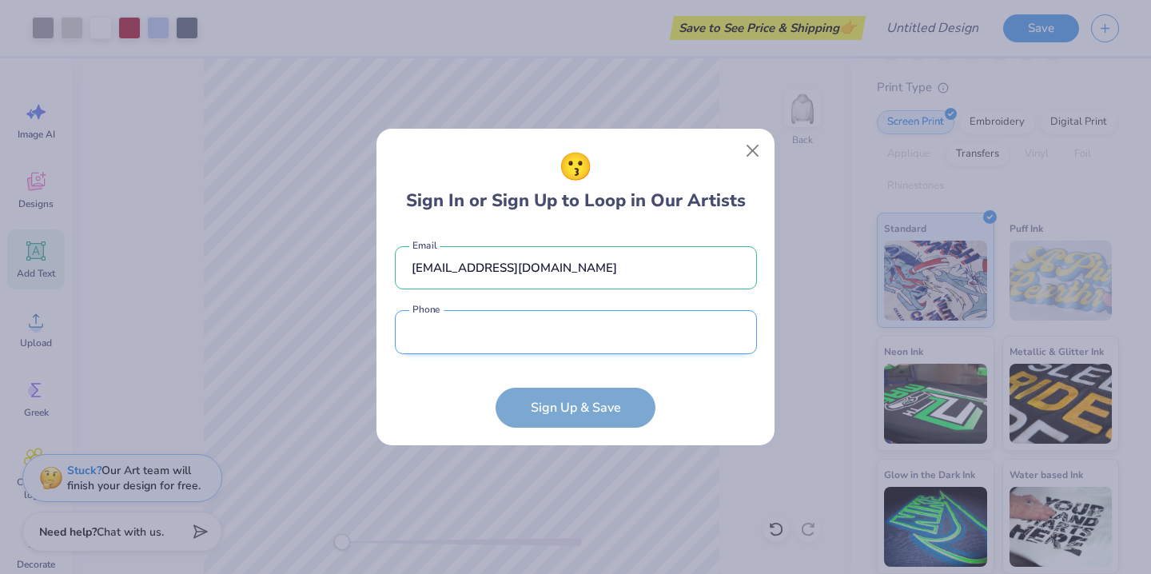
click at [548, 344] on input "tel" at bounding box center [576, 332] width 362 height 44
type input "[PHONE_NUMBER]"
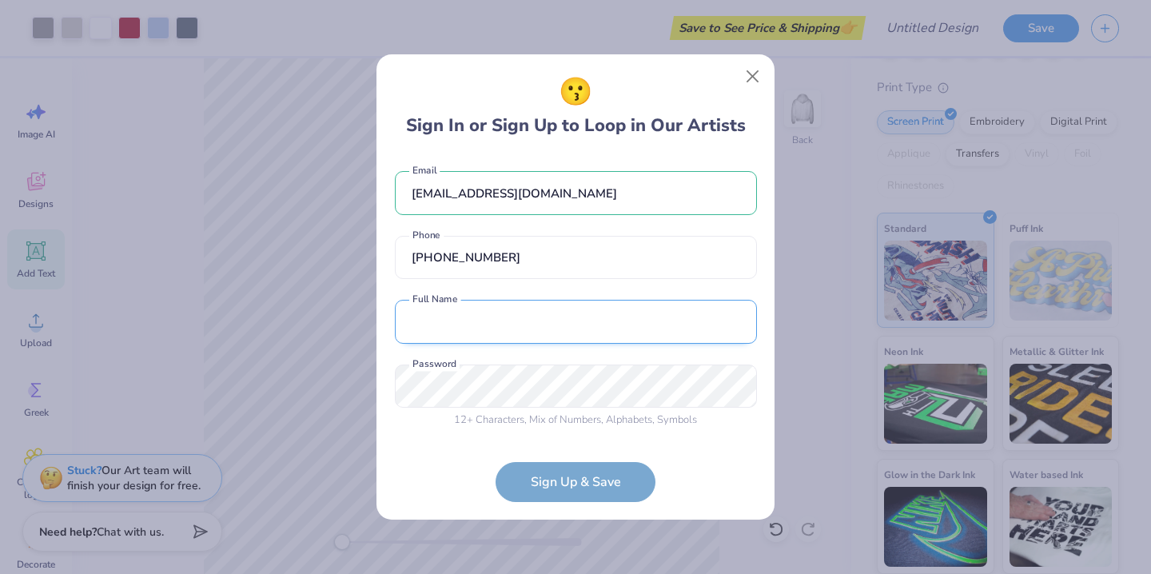
click at [540, 325] on input "text" at bounding box center [576, 322] width 362 height 44
click at [487, 321] on input "My-[PERSON_NAME]" at bounding box center [576, 322] width 362 height 44
type input "My-[PERSON_NAME]"
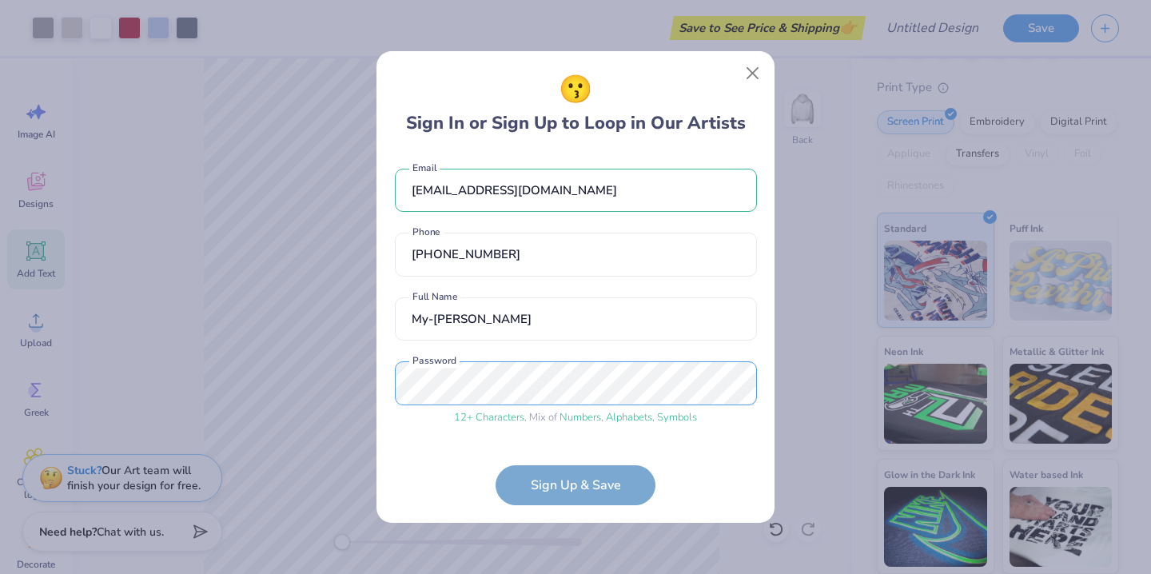
scroll to position [55, 0]
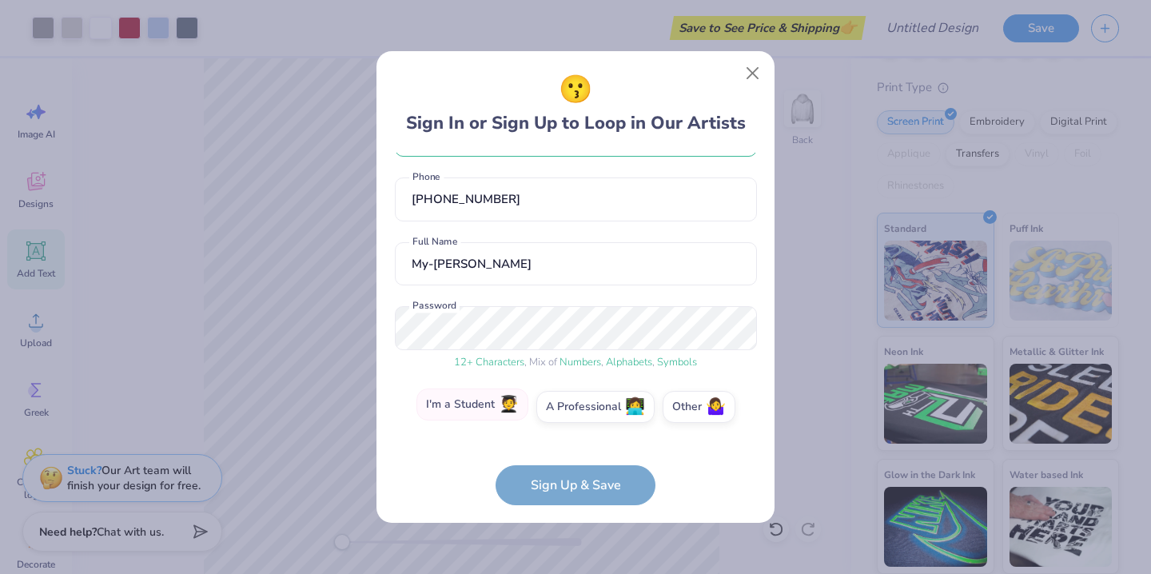
click at [499, 415] on label "I'm a Student 🧑‍🎓" at bounding box center [472, 404] width 112 height 32
click at [571, 461] on input "I'm a Student 🧑‍🎓" at bounding box center [576, 466] width 10 height 10
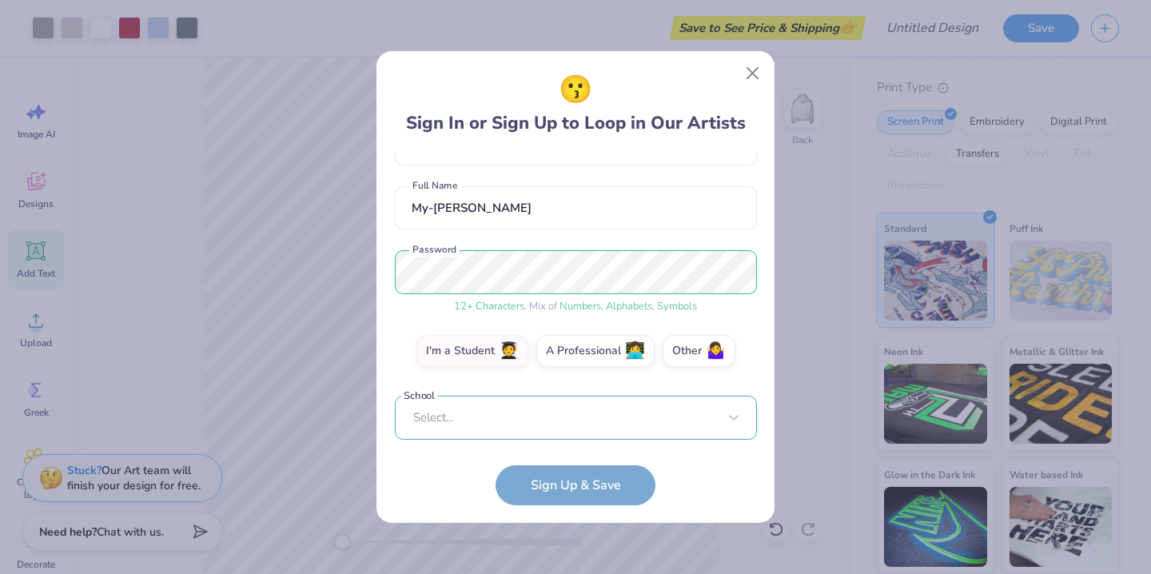
scroll to position [359, 0]
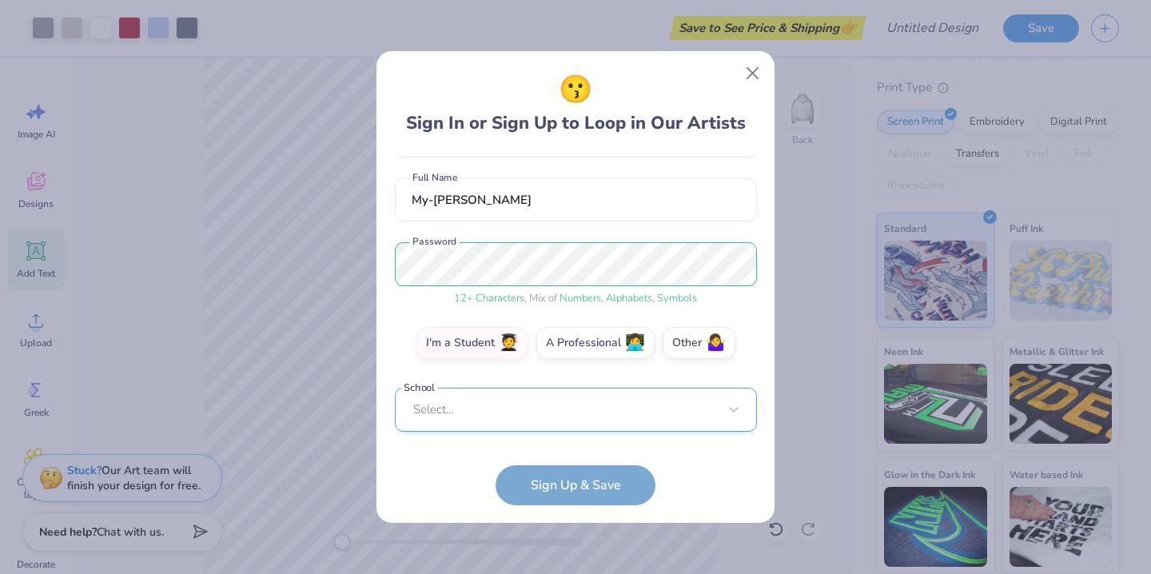
click at [549, 424] on div "Select..." at bounding box center [576, 410] width 362 height 44
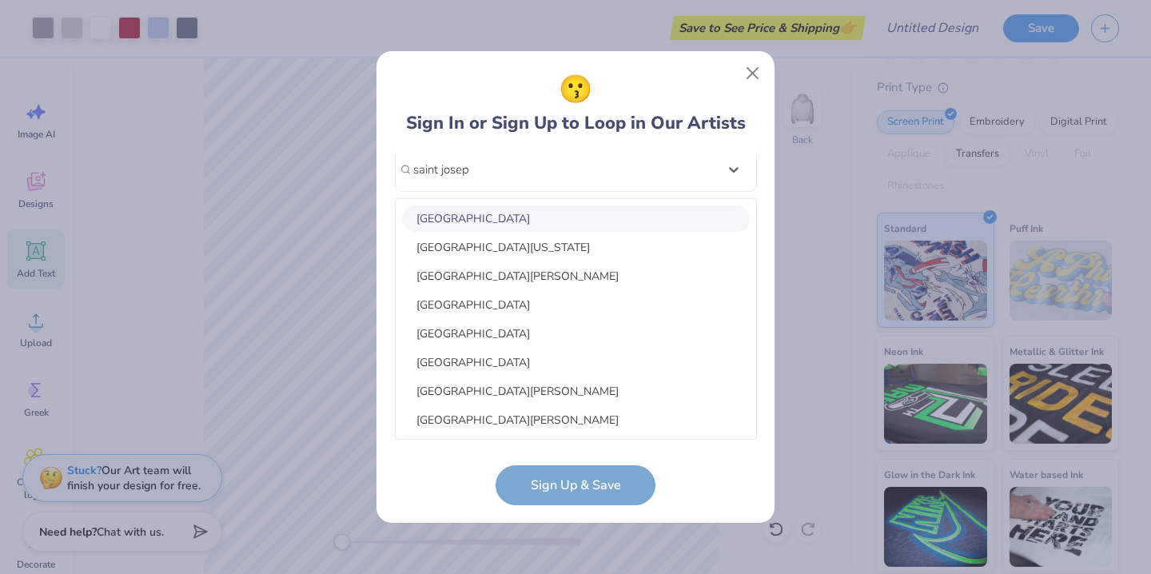
click at [572, 216] on div "[GEOGRAPHIC_DATA]" at bounding box center [576, 218] width 348 height 26
type input "saint josep"
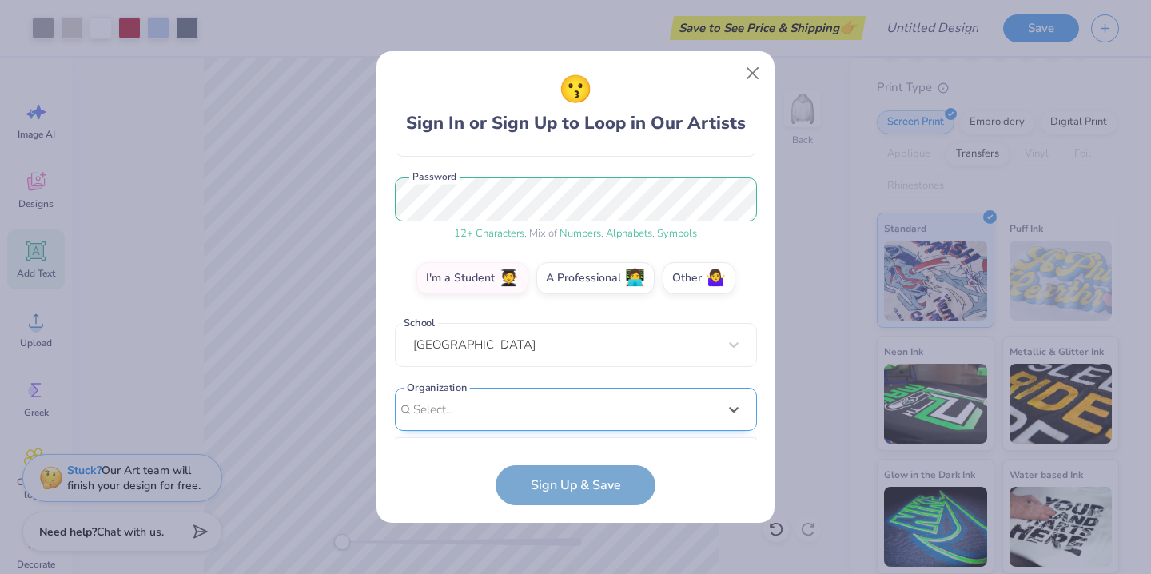
scroll to position [424, 0]
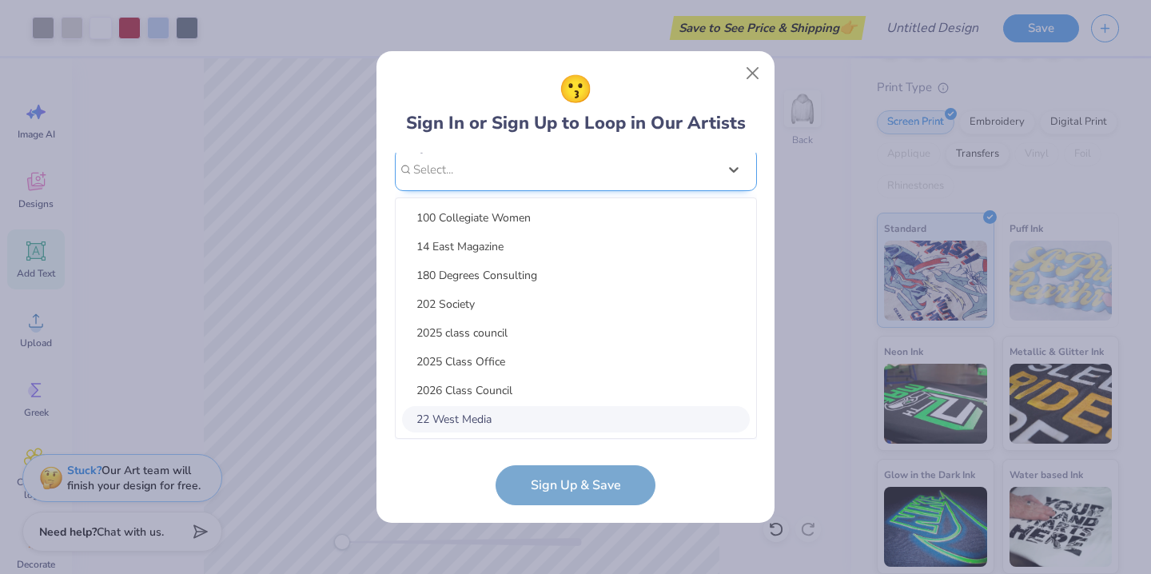
click at [581, 400] on div "option focused, 8 of 15. 15 results available. Use Up and Down to choose option…" at bounding box center [576, 294] width 362 height 292
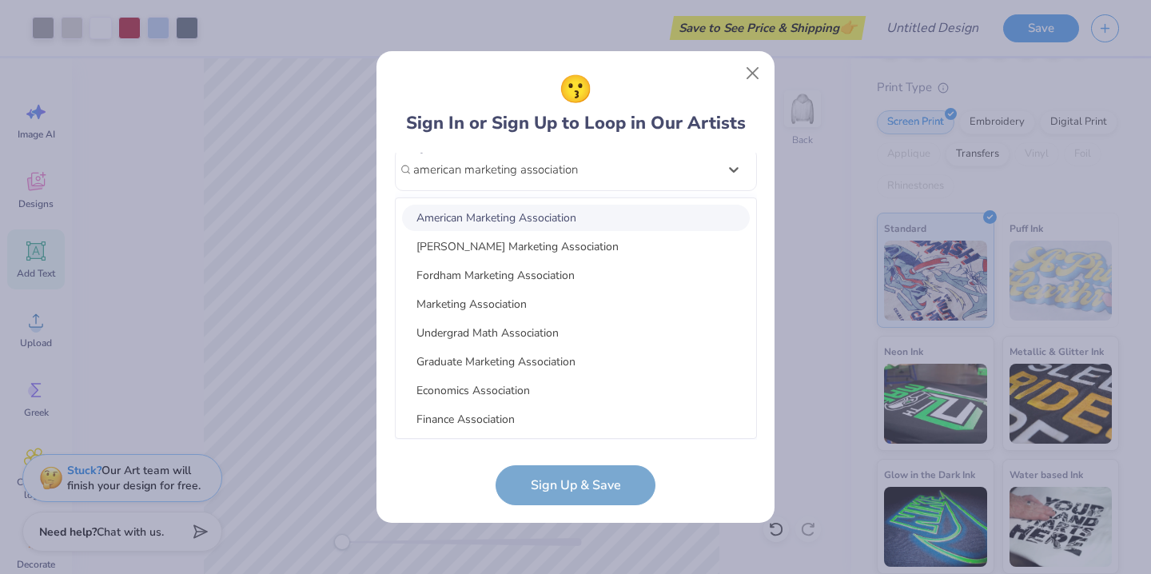
click at [662, 216] on div "American Marketing Association" at bounding box center [576, 218] width 348 height 26
type input "american marketing association"
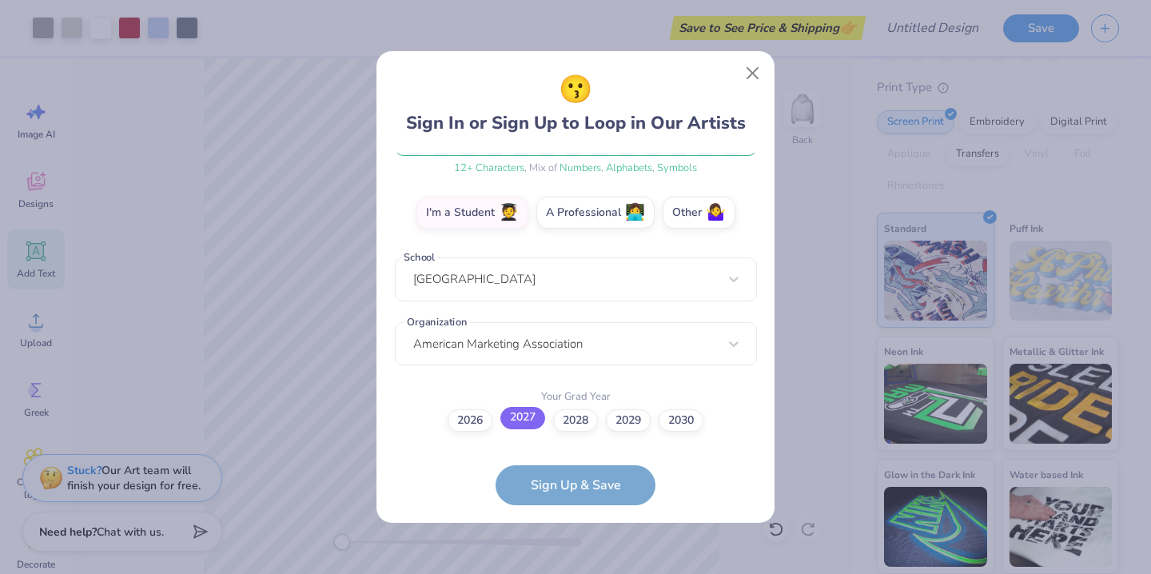
click at [518, 420] on label "2027" at bounding box center [522, 418] width 45 height 22
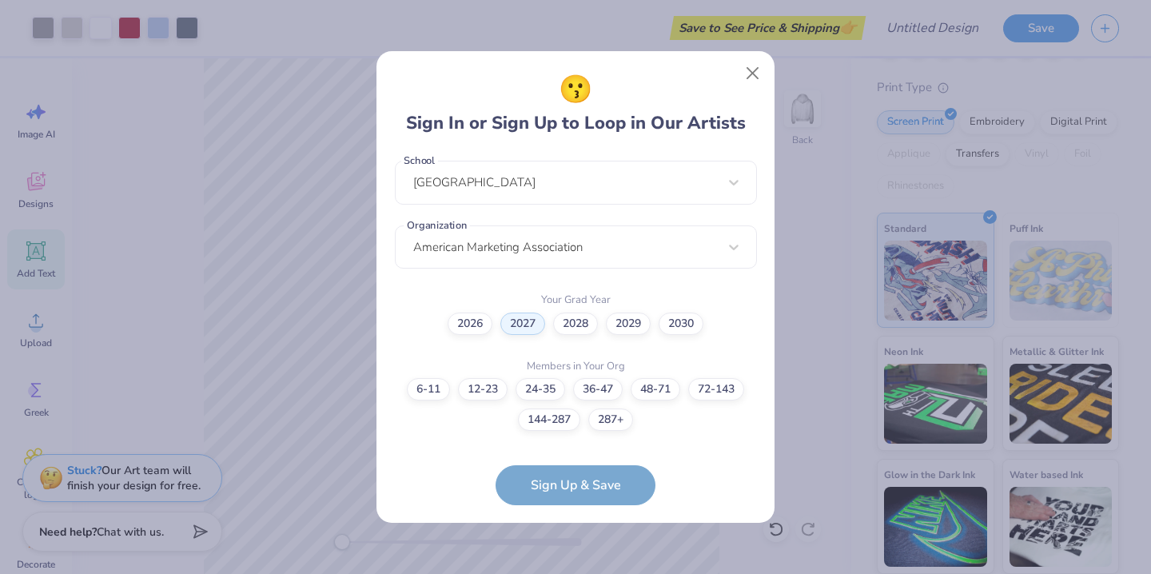
scroll to position [345, 0]
click at [596, 388] on label "36-47" at bounding box center [598, 387] width 50 height 22
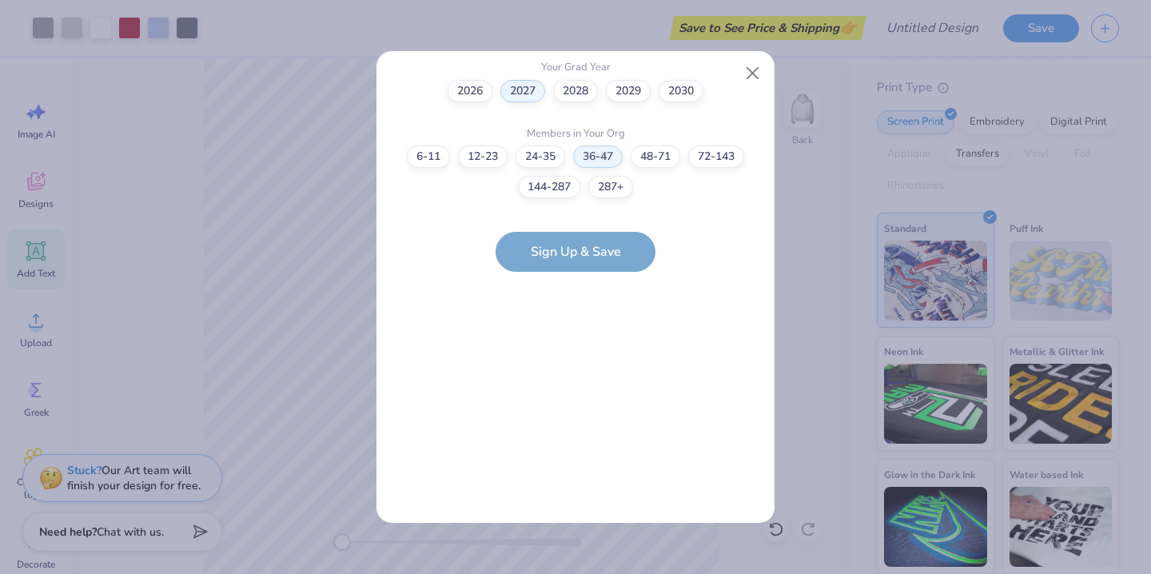
scroll to position [0, 0]
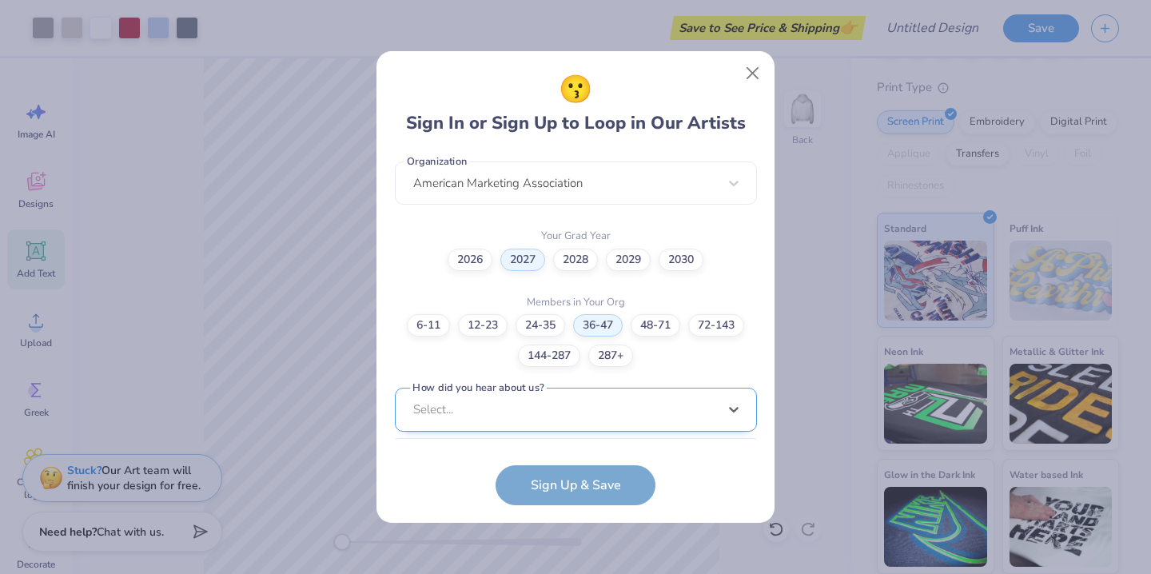
click at [584, 422] on div "option LinkedIn focused, 9 of 15. 15 results available. Use Up and Down to choo…" at bounding box center [576, 534] width 362 height 292
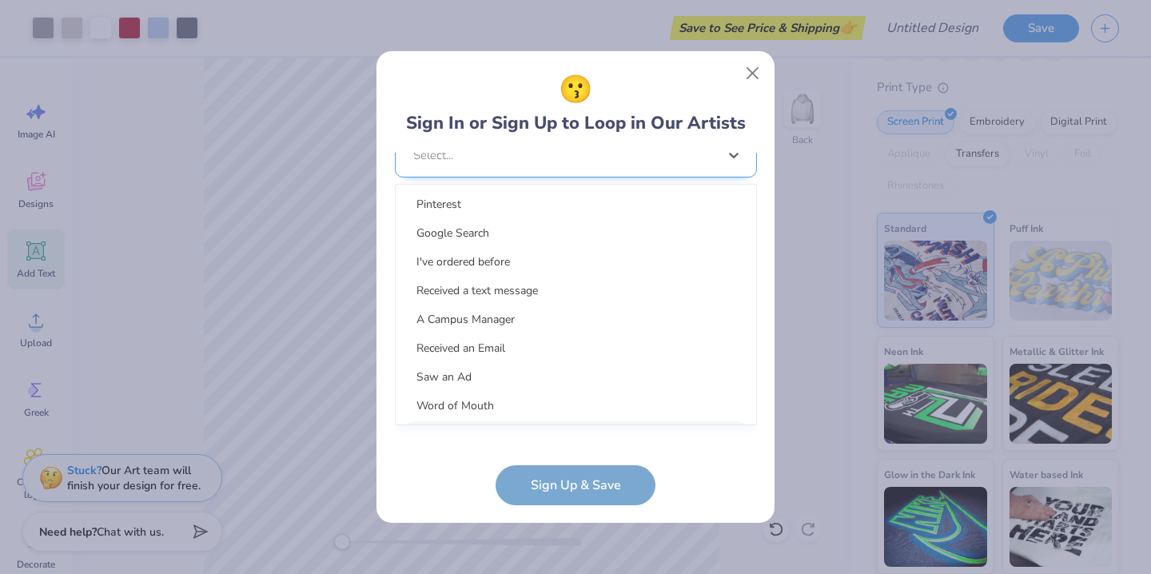
scroll to position [650, 0]
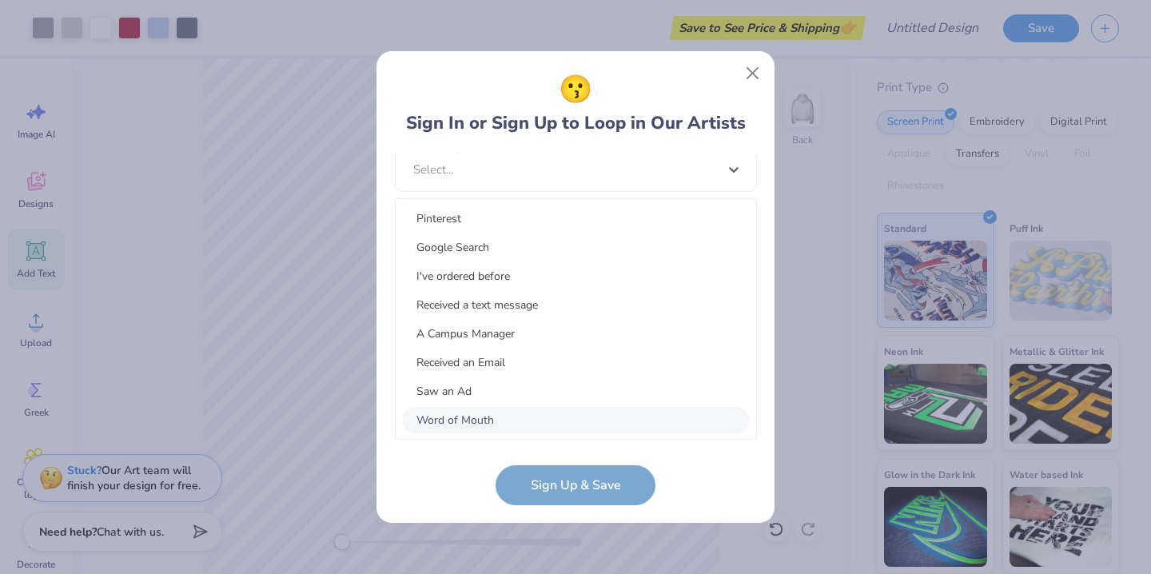
click at [577, 411] on div "Word of Mouth" at bounding box center [576, 420] width 348 height 26
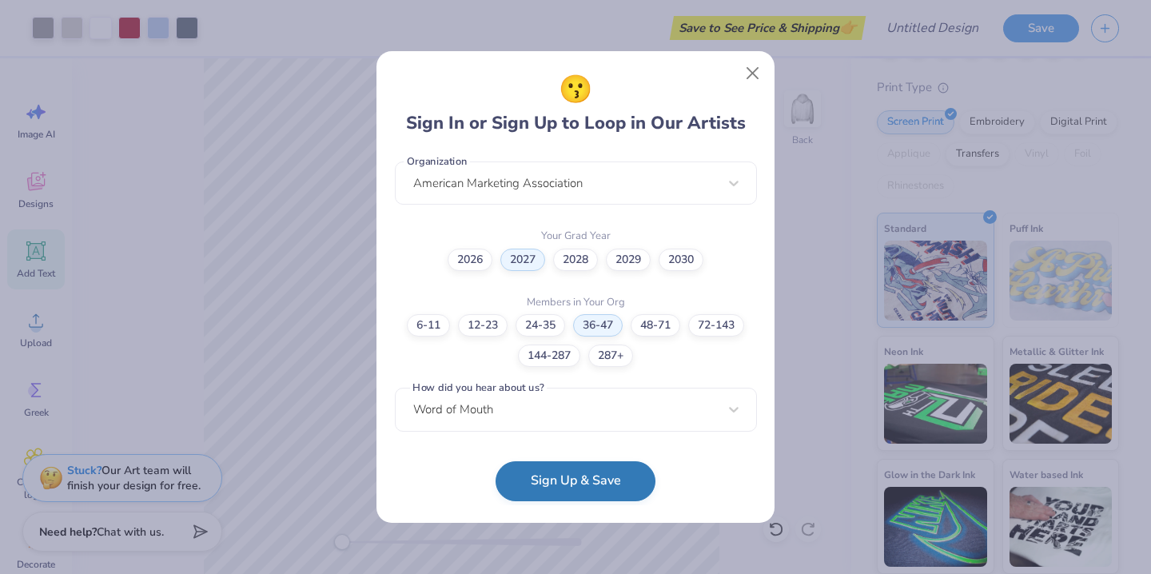
click at [587, 484] on button "Sign Up & Save" at bounding box center [576, 481] width 160 height 40
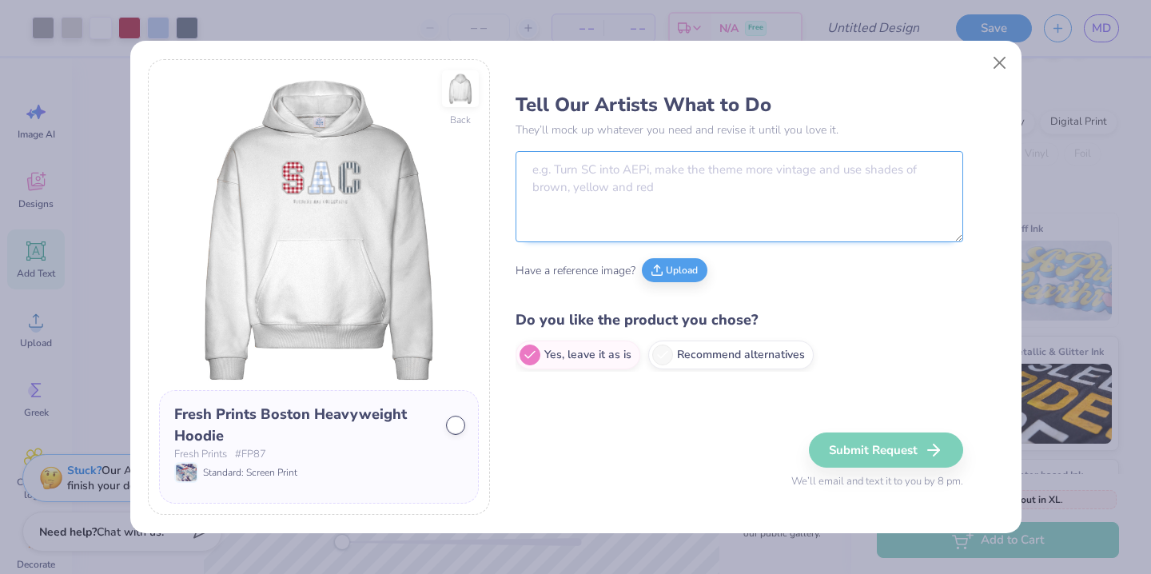
click at [725, 218] on textarea at bounding box center [740, 196] width 448 height 91
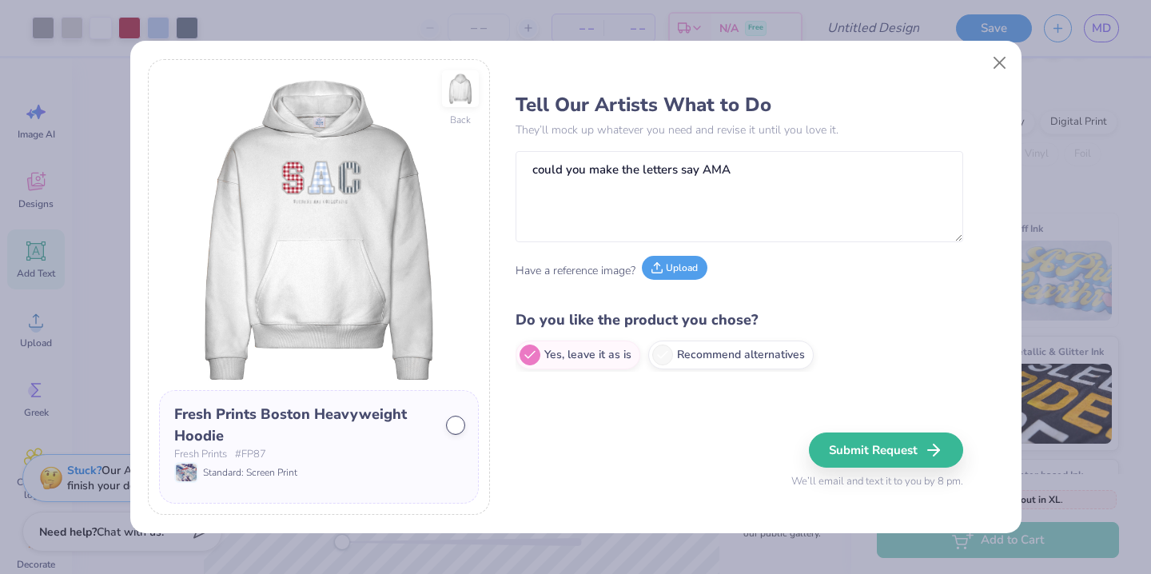
click at [684, 273] on button "Upload" at bounding box center [675, 268] width 66 height 24
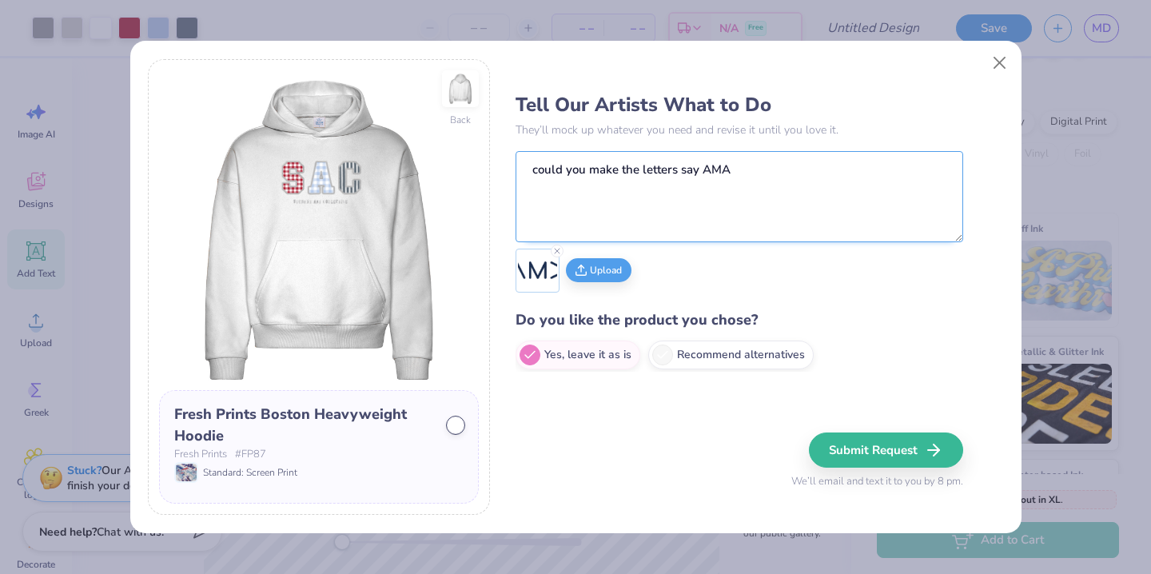
click at [796, 164] on textarea "could you make the letters say AMA" at bounding box center [740, 196] width 448 height 91
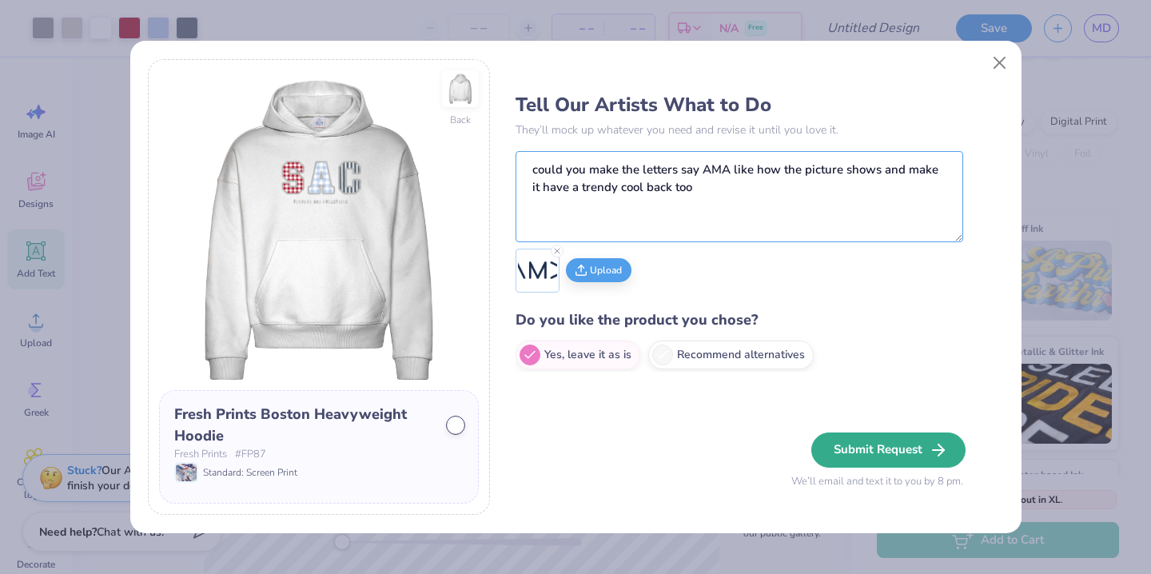
type textarea "could you make the letters say AMA like how the picture shows and make it have …"
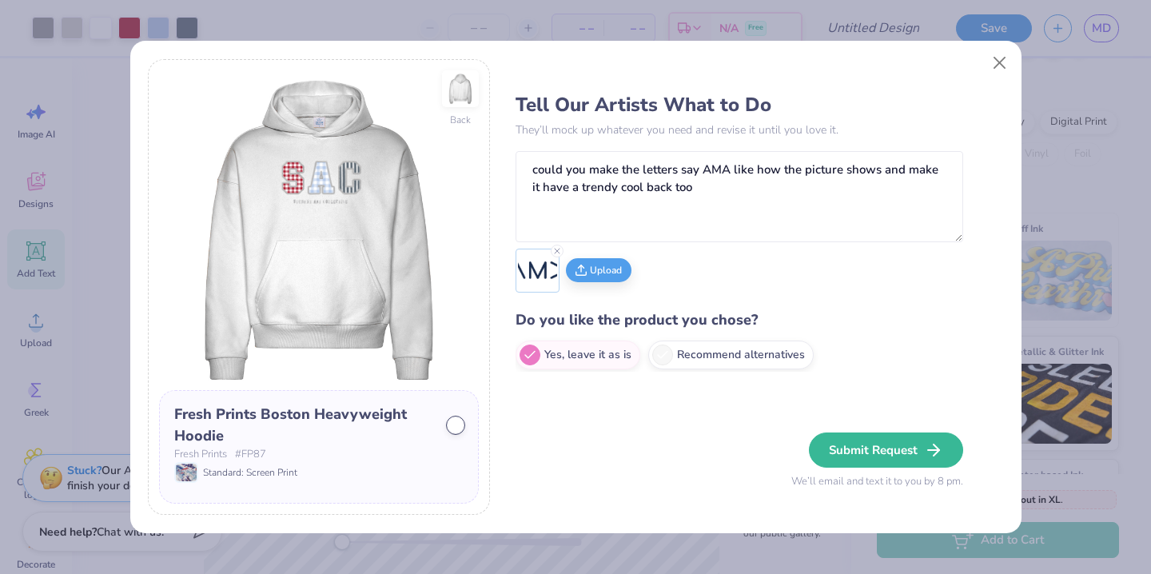
drag, startPoint x: 879, startPoint y: 438, endPoint x: 663, endPoint y: 446, distance: 216.0
click at [702, 451] on div "Tell Our Artists What to Do They’ll mock up whatever you need and revise it unt…" at bounding box center [760, 287] width 488 height 456
click at [453, 424] on div at bounding box center [456, 425] width 16 height 16
click at [452, 434] on div "Fresh Prints Boston Heavyweight Hoodie" at bounding box center [318, 425] width 289 height 43
click at [454, 428] on div at bounding box center [456, 425] width 16 height 16
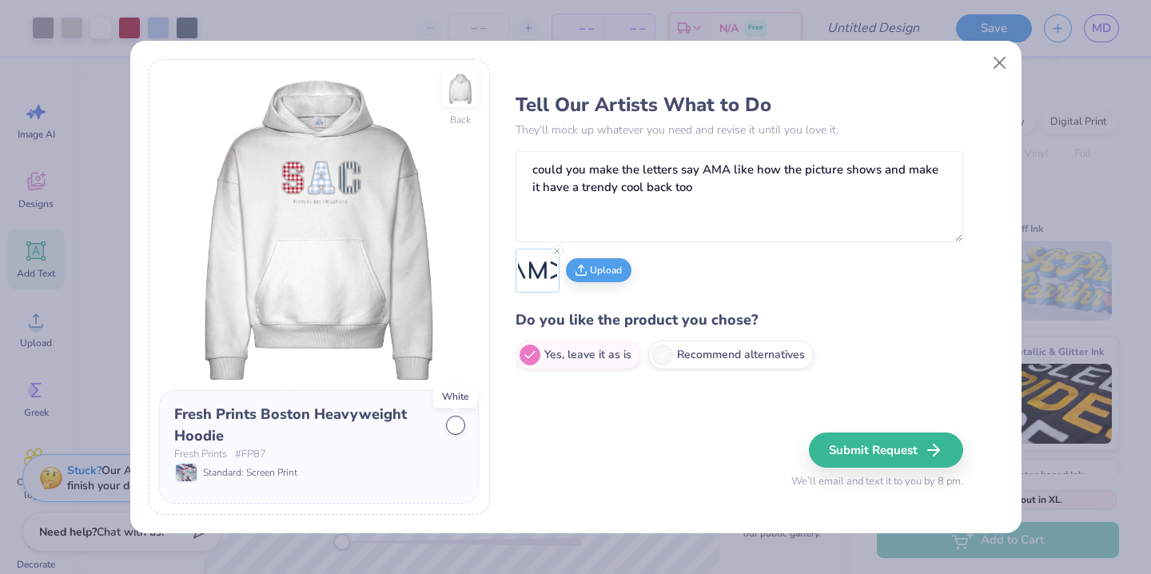
click at [459, 426] on div at bounding box center [456, 425] width 16 height 16
click at [902, 450] on button "Submit Request" at bounding box center [888, 449] width 154 height 35
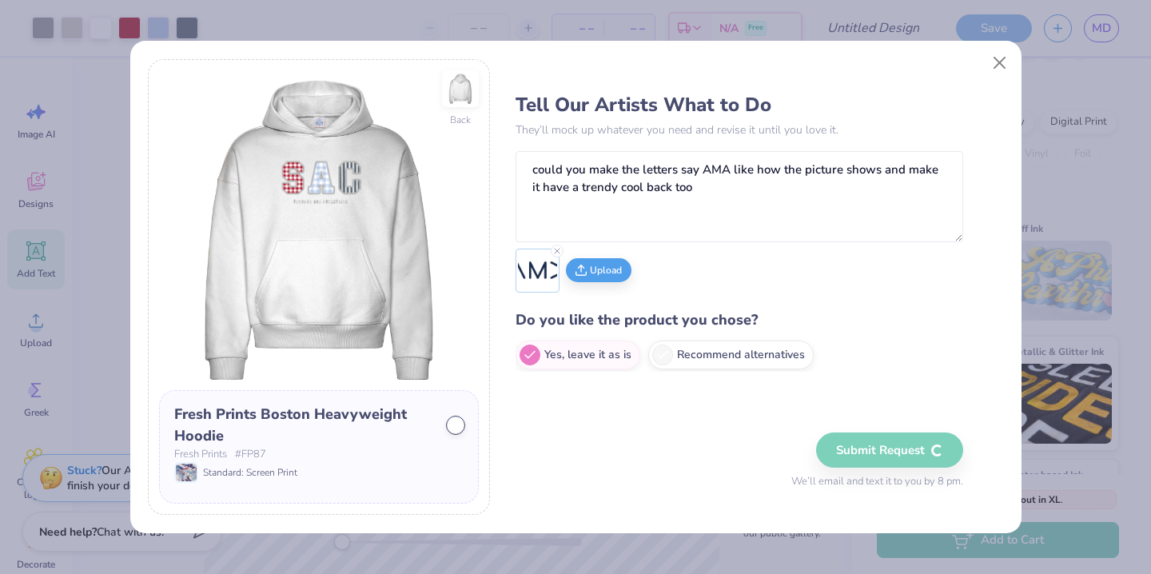
scroll to position [6, 0]
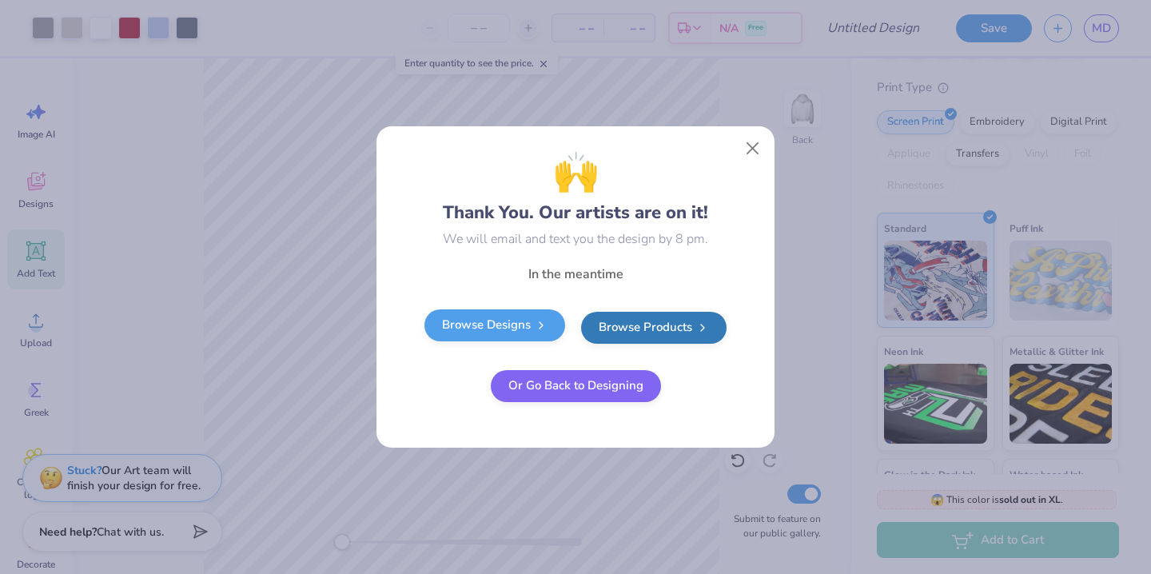
click at [532, 330] on link "Browse Designs" at bounding box center [494, 325] width 141 height 32
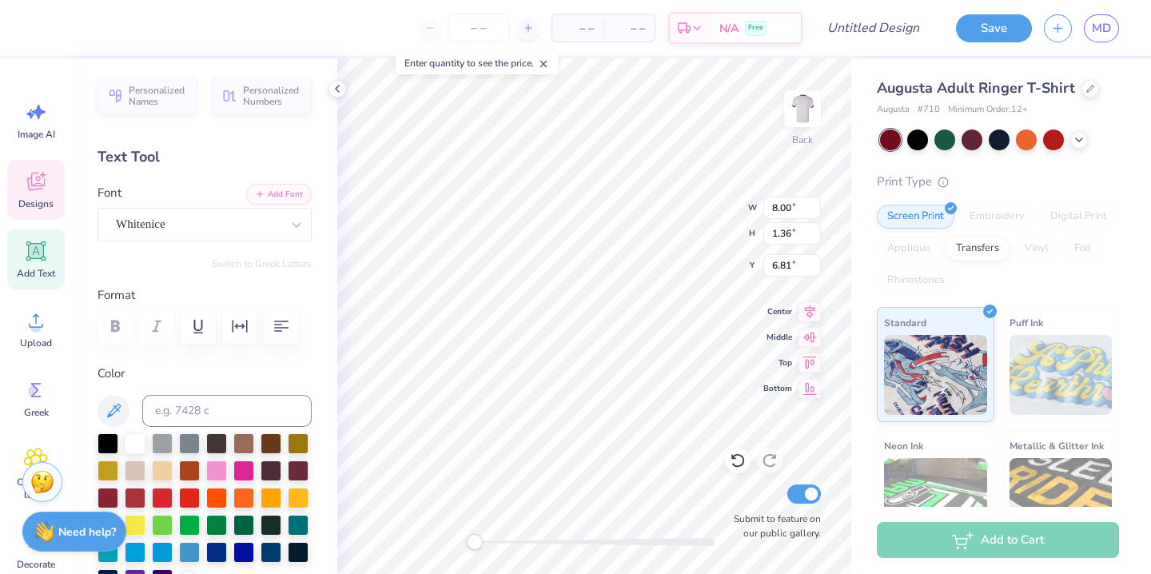
scroll to position [0, 4]
type textarea "a"
type textarea "American Marketing"
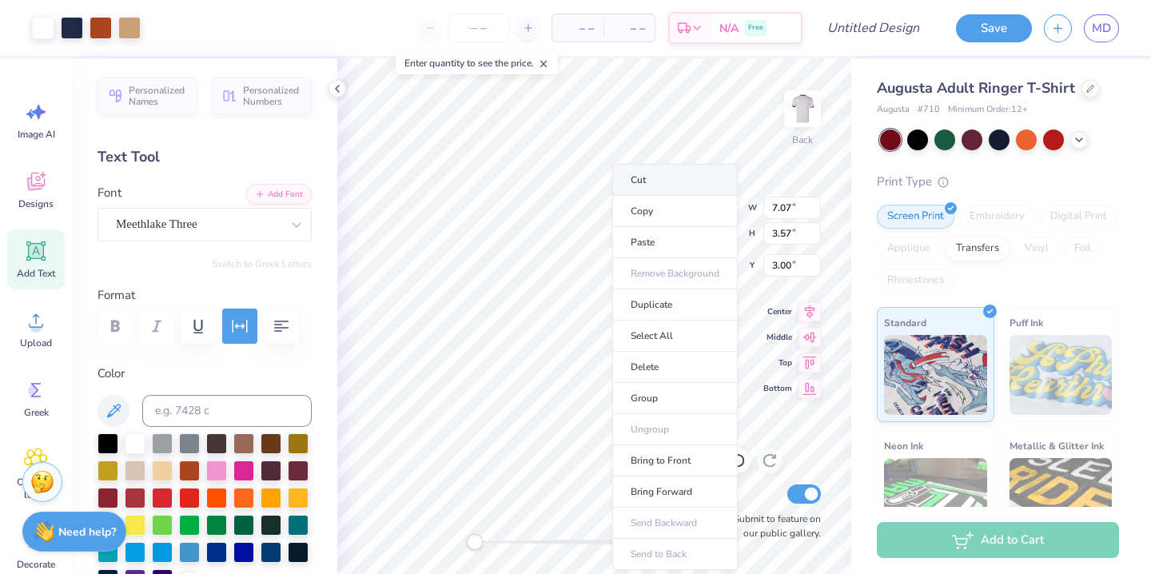
click at [655, 178] on li "Cut" at bounding box center [674, 180] width 125 height 32
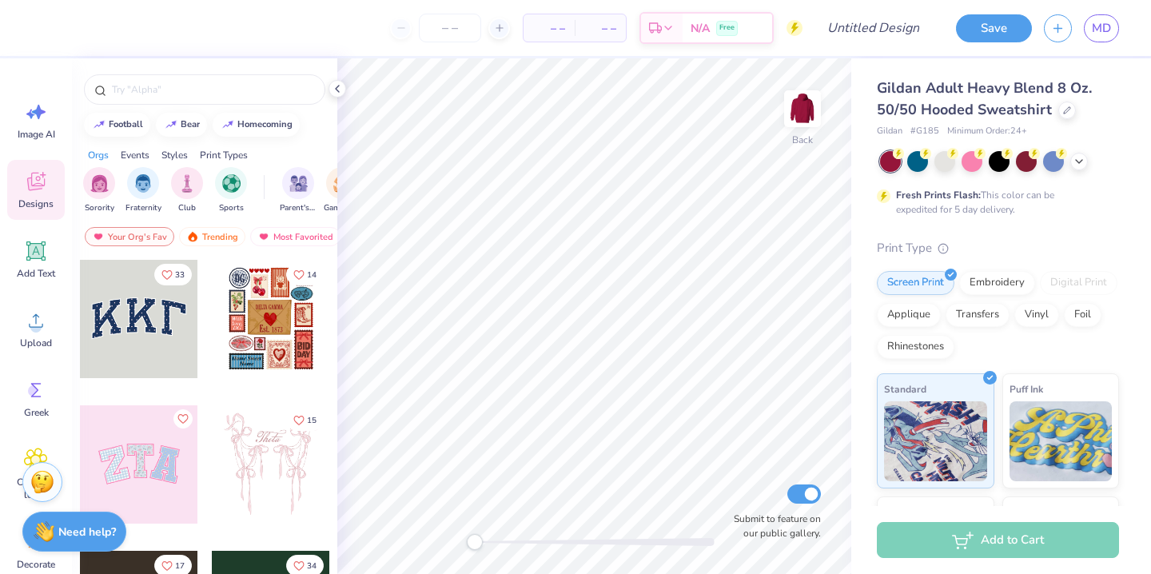
click at [168, 337] on div at bounding box center [139, 319] width 118 height 118
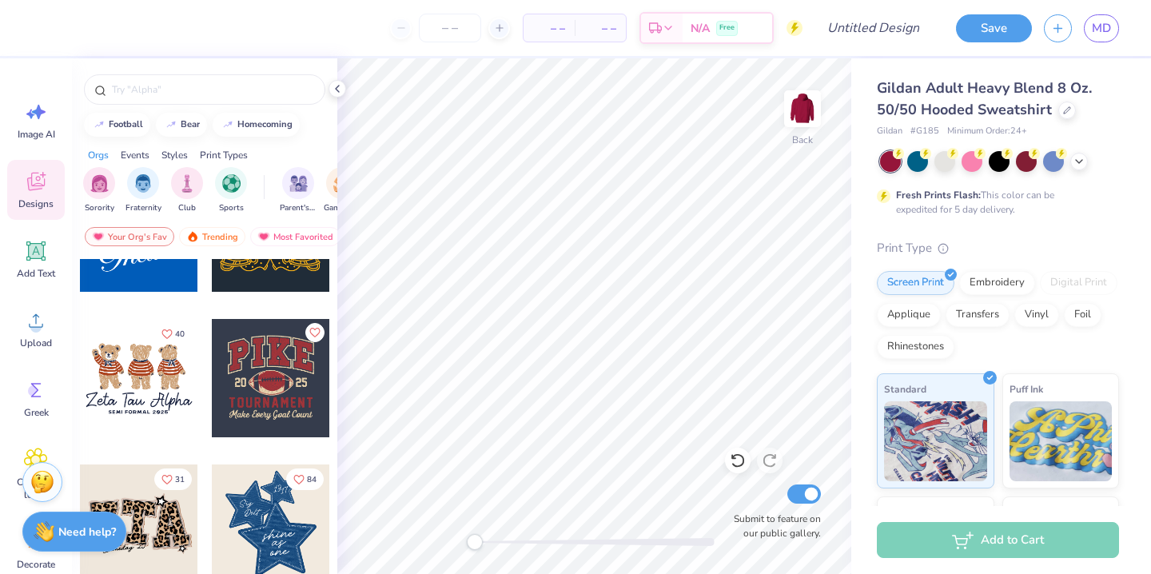
scroll to position [1197, 0]
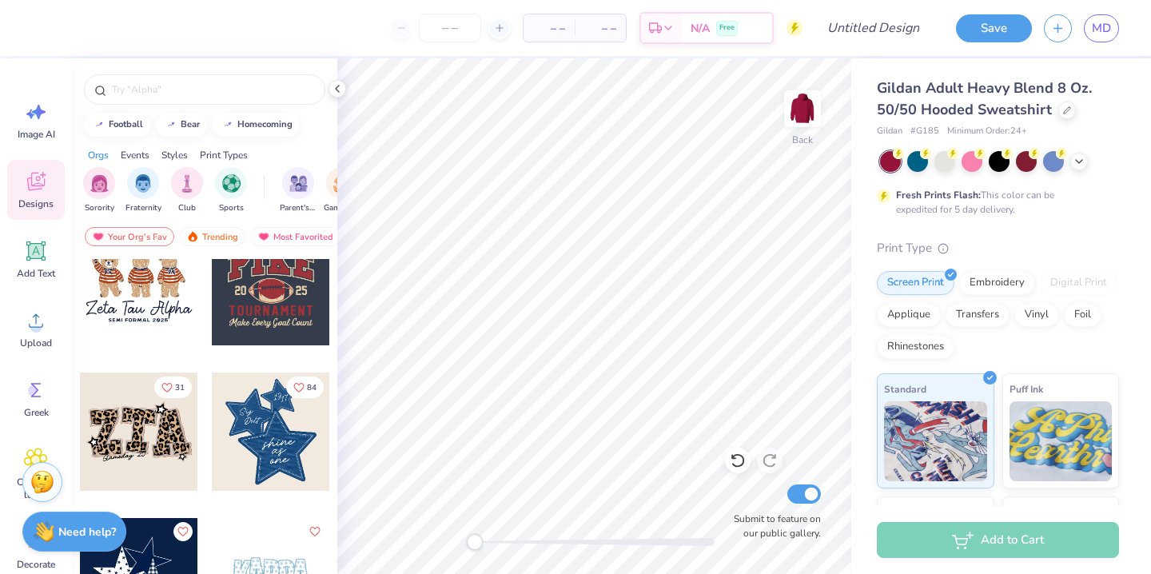
click at [162, 305] on div at bounding box center [139, 286] width 118 height 118
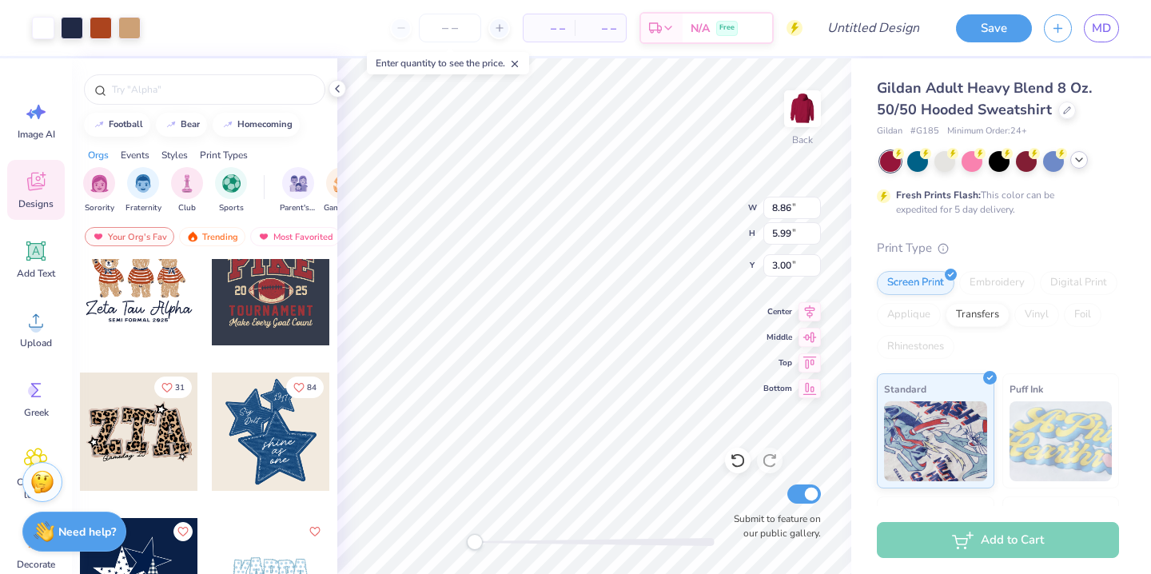
click at [1081, 159] on polyline at bounding box center [1079, 159] width 6 height 3
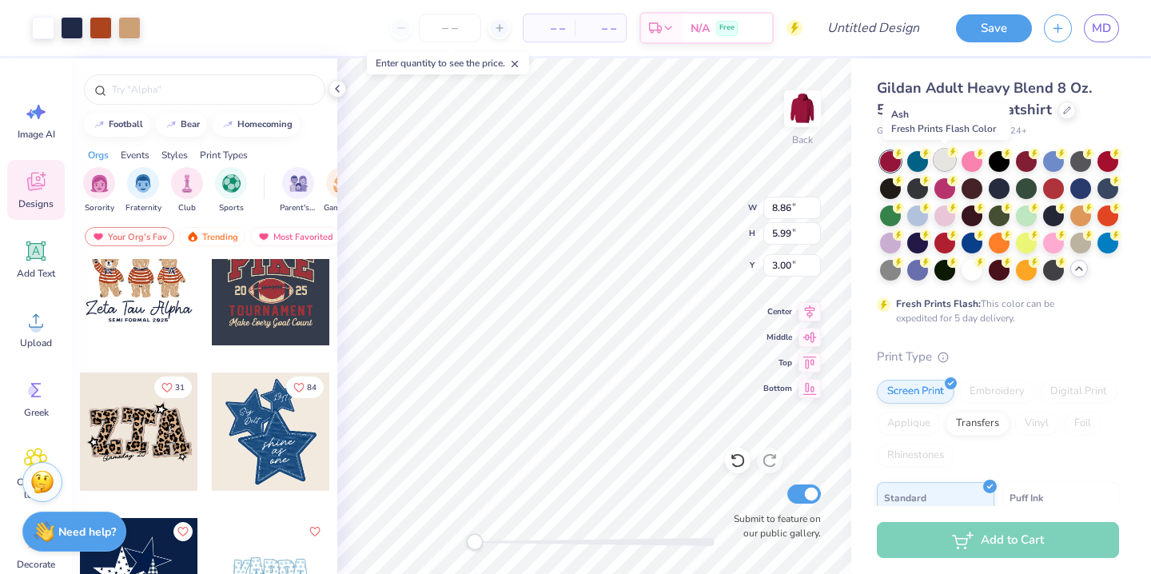
click at [952, 157] on div at bounding box center [944, 159] width 21 height 21
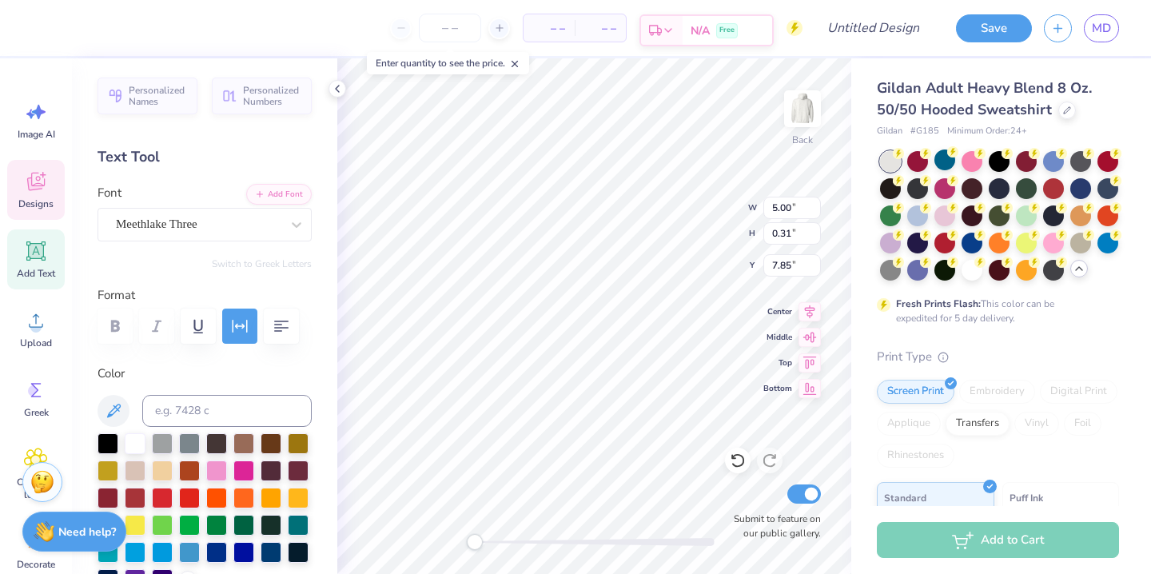
type input "8.86"
type input "1.51"
type input "6.39"
type input "5.00"
type input "0.31"
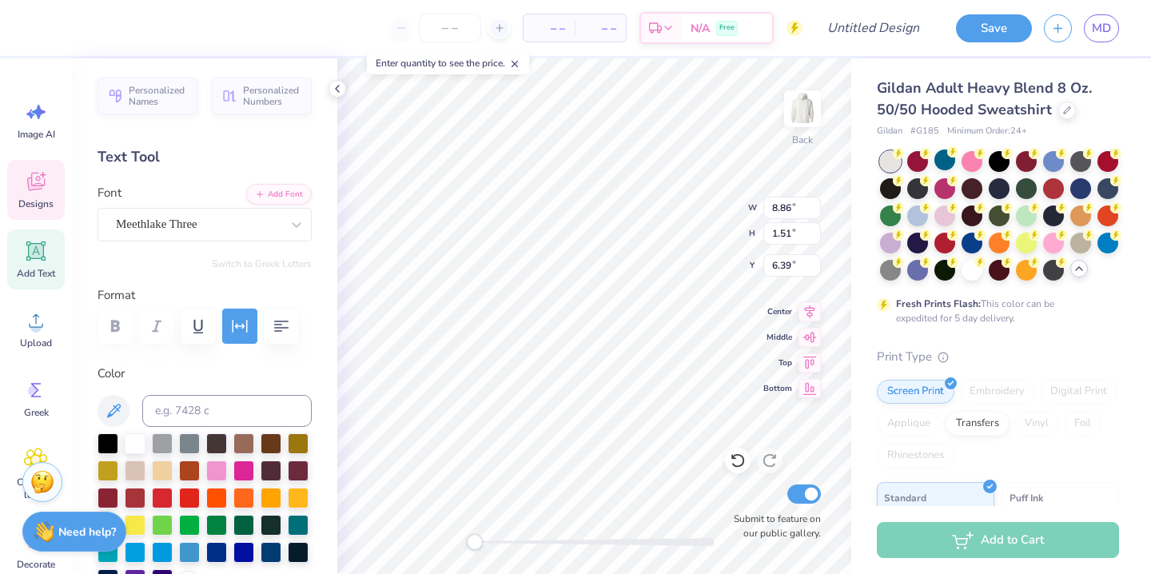
type input "7.85"
